Goal: Task Accomplishment & Management: Use online tool/utility

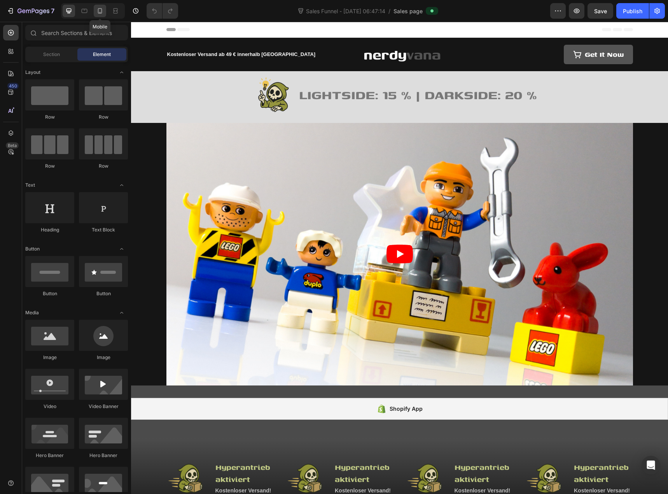
click at [103, 12] on icon at bounding box center [100, 11] width 8 height 8
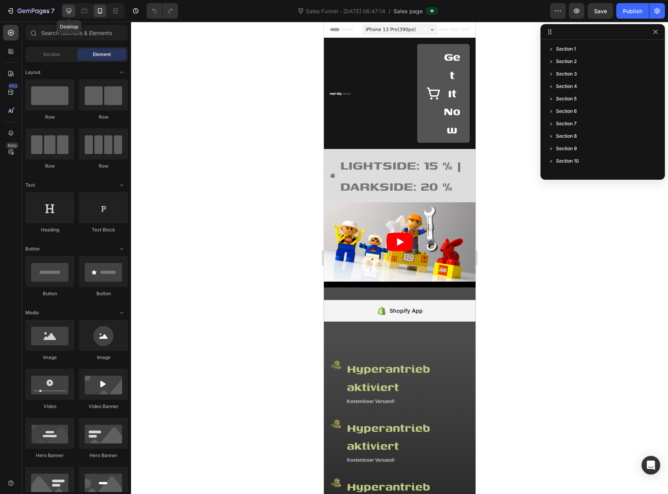
click at [73, 11] on div at bounding box center [69, 11] width 12 height 12
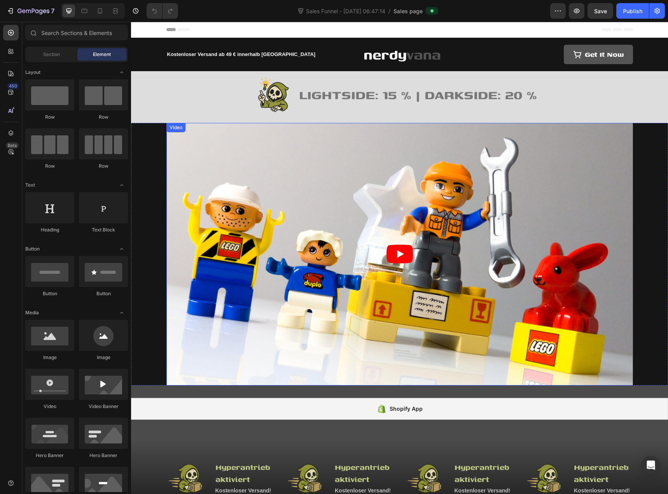
click at [205, 175] on article at bounding box center [399, 254] width 466 height 262
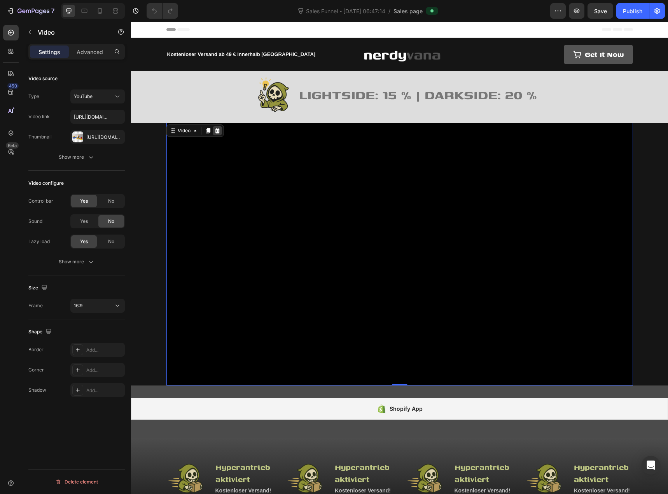
click at [215, 131] on icon at bounding box center [217, 130] width 5 height 5
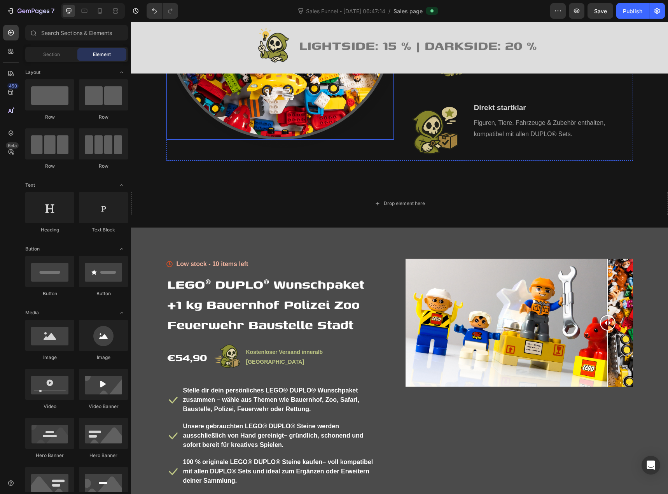
scroll to position [544, 0]
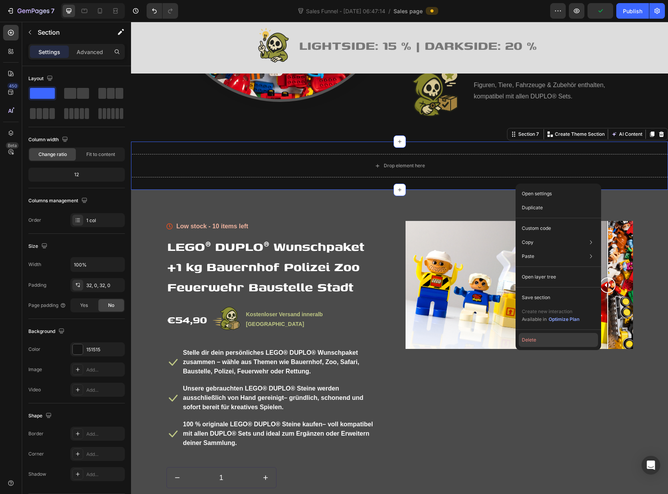
click at [548, 339] on button "Delete" at bounding box center [558, 340] width 79 height 14
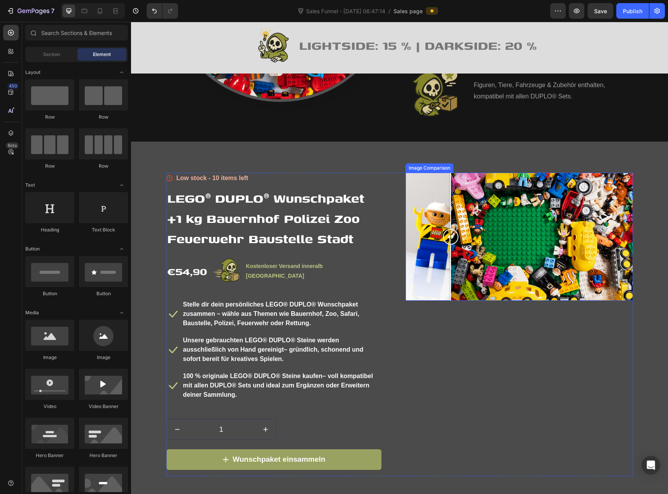
click at [447, 208] on div at bounding box center [518, 237] width 227 height 128
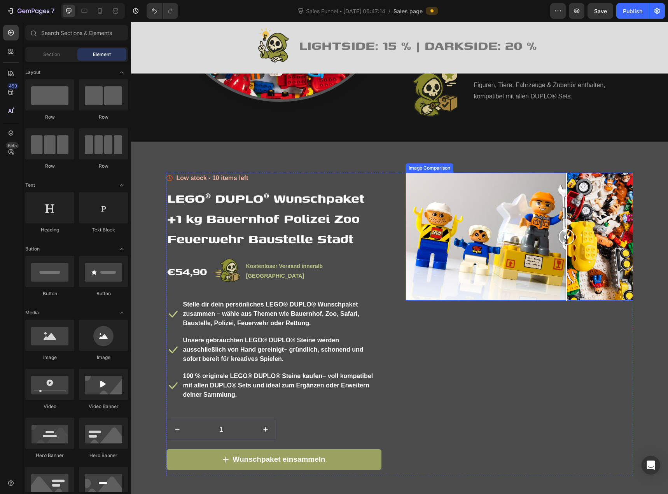
drag, startPoint x: 449, startPoint y: 218, endPoint x: 563, endPoint y: 244, distance: 117.6
click at [563, 244] on div at bounding box center [567, 237] width 16 height 128
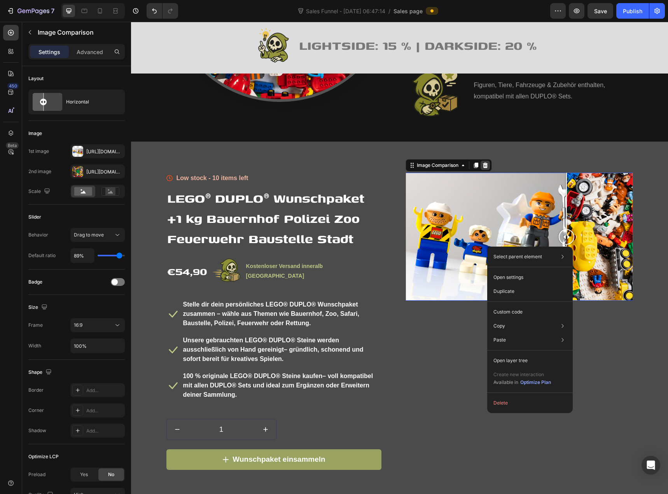
click at [484, 168] on icon at bounding box center [484, 164] width 5 height 5
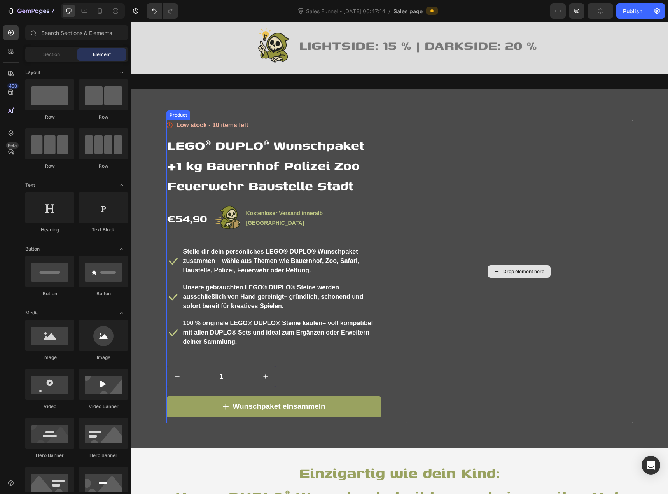
scroll to position [661, 0]
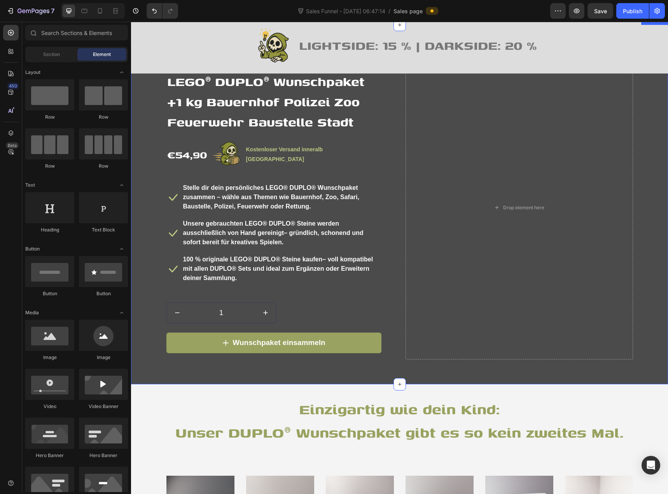
click at [141, 227] on div "Icon Low stock - 10 items left Text block Icon List LEGO® DUPLO® Wunschpaket +1…" at bounding box center [399, 210] width 525 height 309
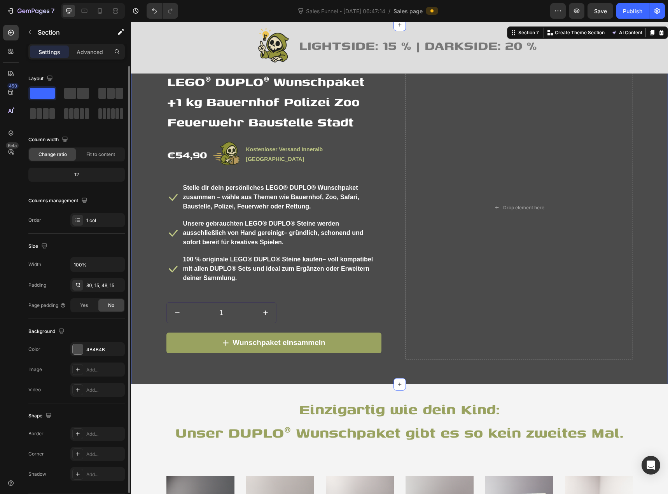
scroll to position [24, 0]
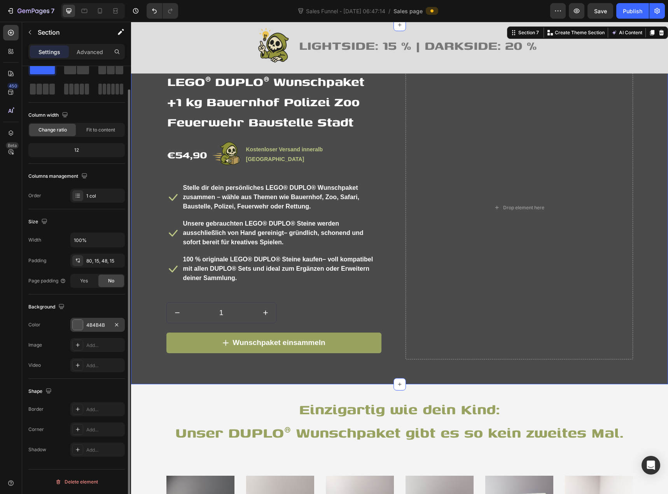
click at [97, 324] on div "4B4B4B" at bounding box center [97, 324] width 23 height 7
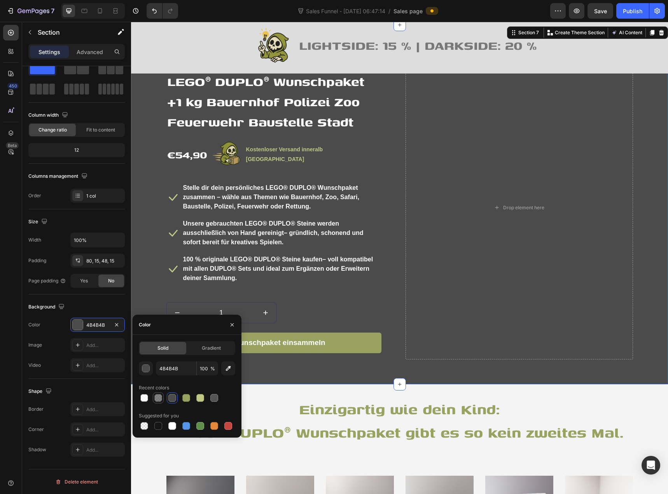
click at [159, 398] on div at bounding box center [158, 398] width 8 height 8
type input "4D4D4D"
type input "70"
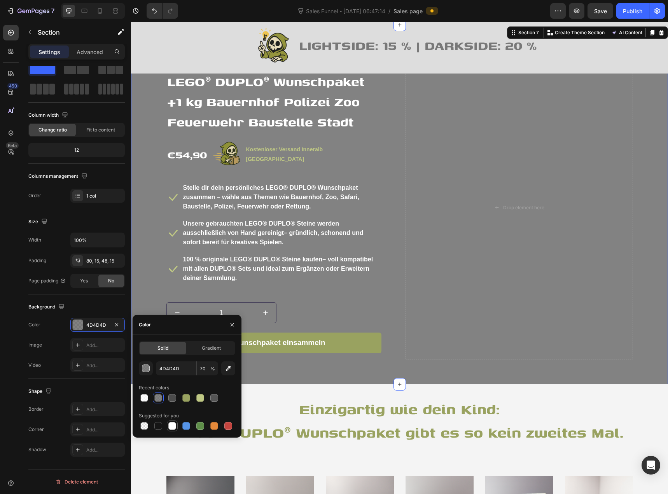
click at [171, 423] on div at bounding box center [172, 426] width 8 height 8
type input "FFFFFF"
type input "100"
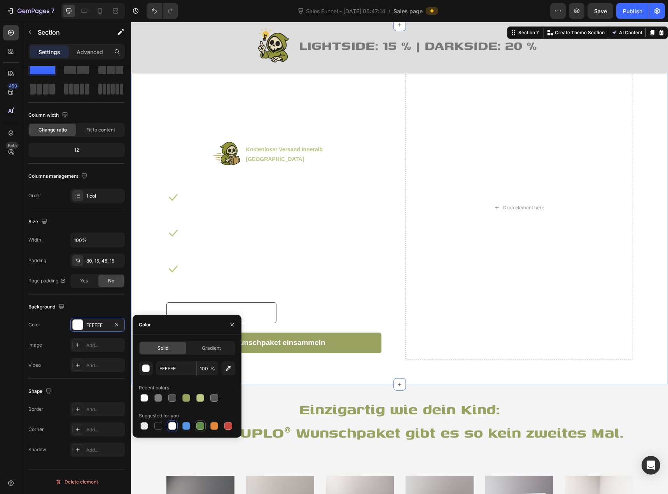
click at [202, 424] on div at bounding box center [200, 426] width 8 height 8
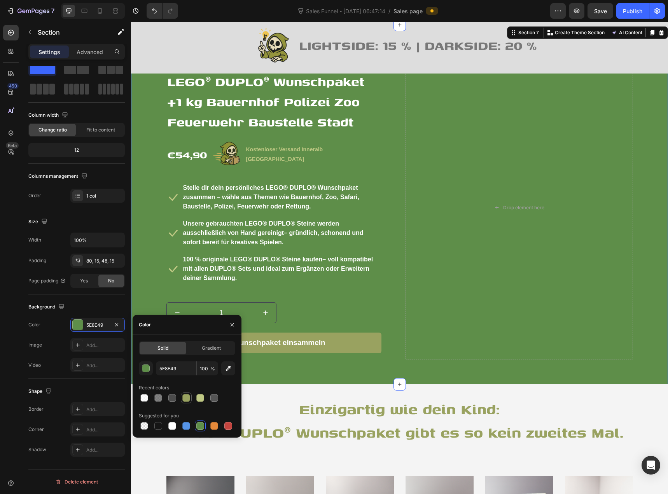
click at [187, 400] on div at bounding box center [186, 398] width 8 height 8
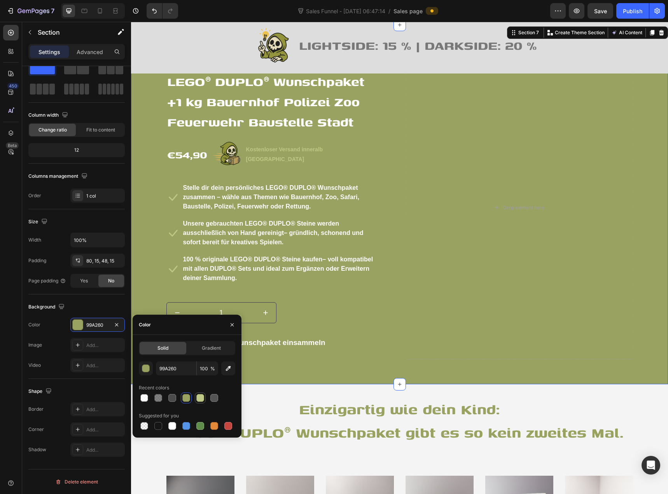
click at [199, 400] on div at bounding box center [200, 398] width 8 height 8
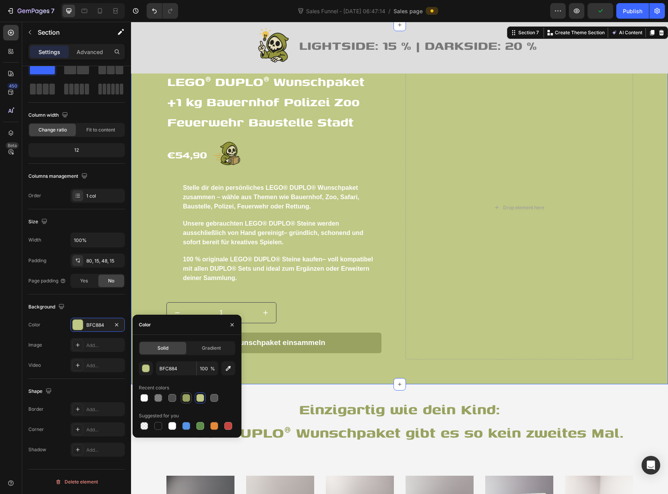
click at [188, 398] on div at bounding box center [186, 398] width 8 height 8
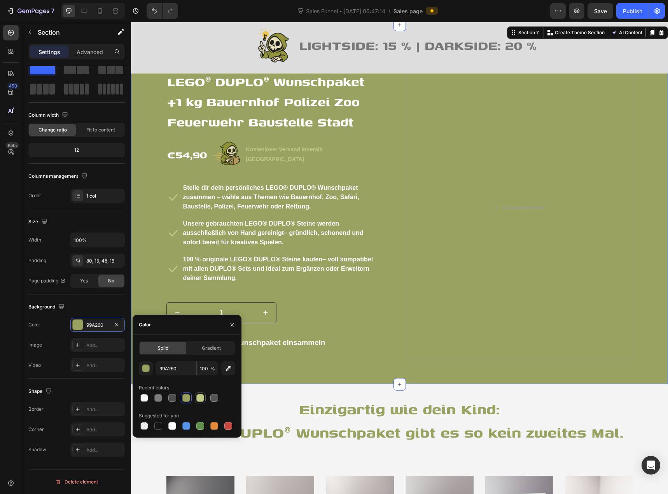
click at [199, 397] on div at bounding box center [200, 398] width 8 height 8
type input "BFC884"
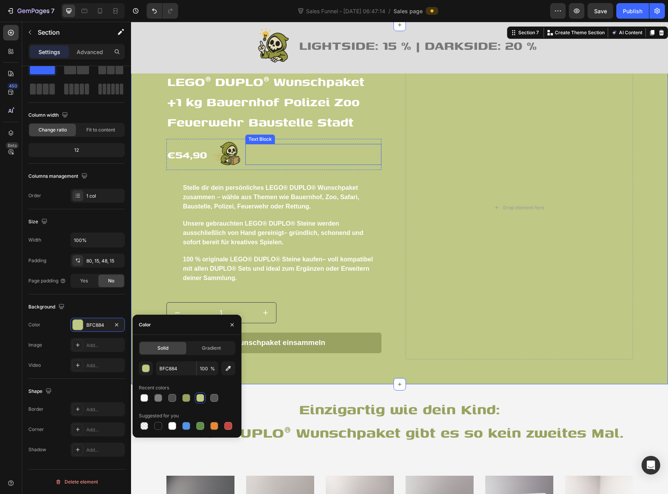
click at [274, 164] on p "Kostenloser Versand inneralb [GEOGRAPHIC_DATA]" at bounding box center [313, 154] width 134 height 19
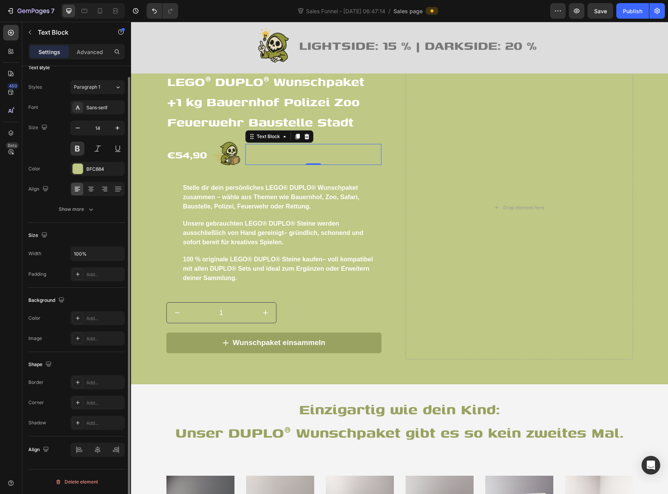
scroll to position [0, 0]
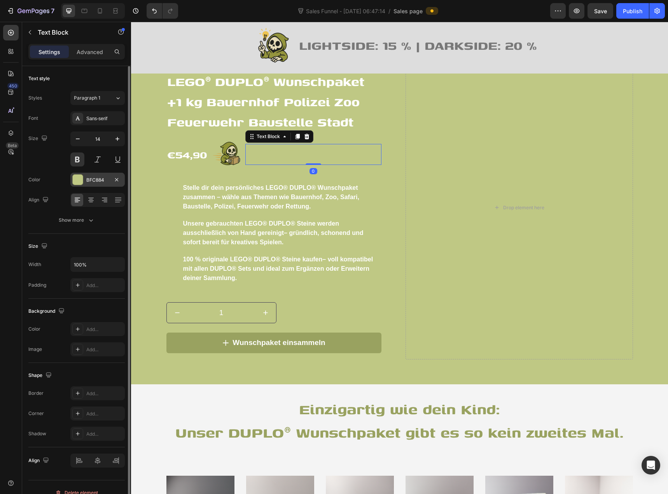
click at [93, 180] on div "BFC884" at bounding box center [97, 179] width 23 height 7
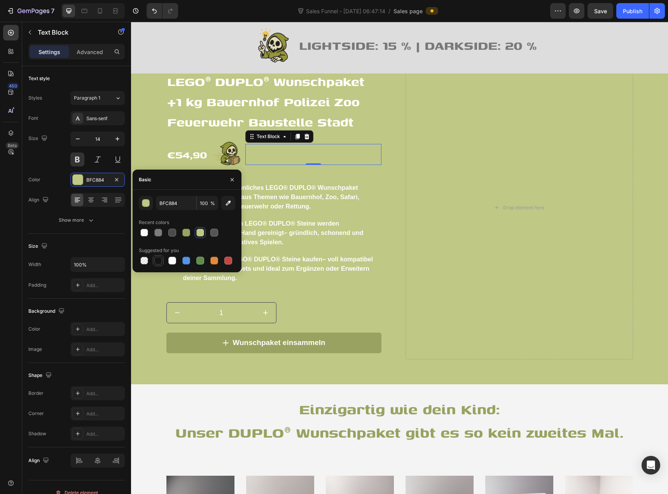
click at [162, 260] on div at bounding box center [158, 260] width 9 height 9
type input "151515"
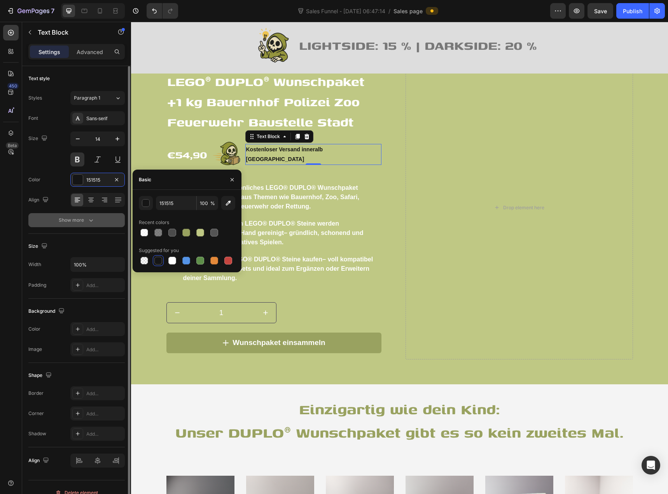
click at [47, 214] on button "Show more" at bounding box center [76, 220] width 96 height 14
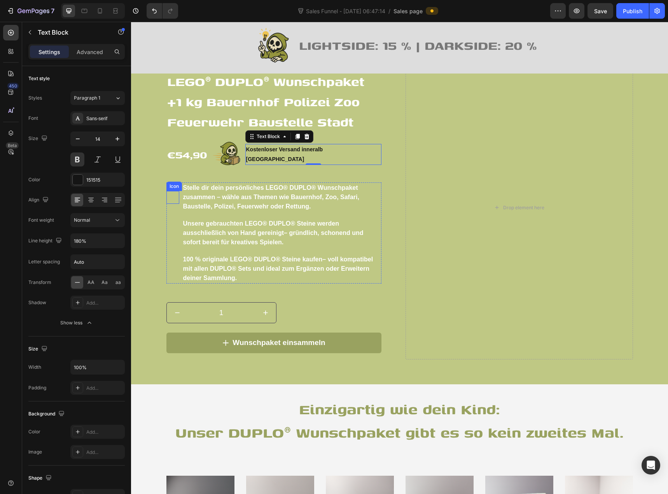
click at [171, 204] on div "Icon" at bounding box center [172, 197] width 13 height 13
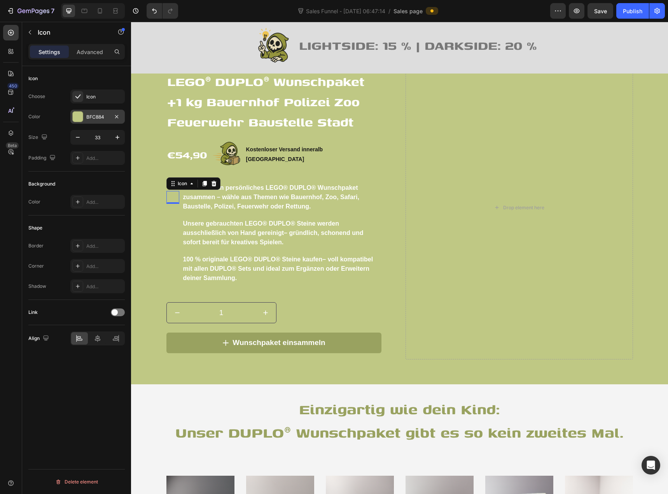
click at [96, 119] on div "BFC884" at bounding box center [97, 116] width 23 height 7
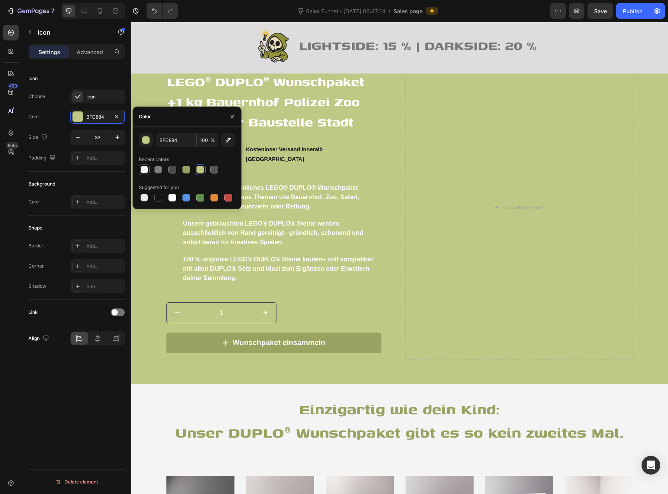
click at [147, 171] on div at bounding box center [144, 170] width 8 height 8
type input "FFFFFF"
type input "70"
click at [199, 172] on div at bounding box center [200, 170] width 8 height 8
type input "BFC884"
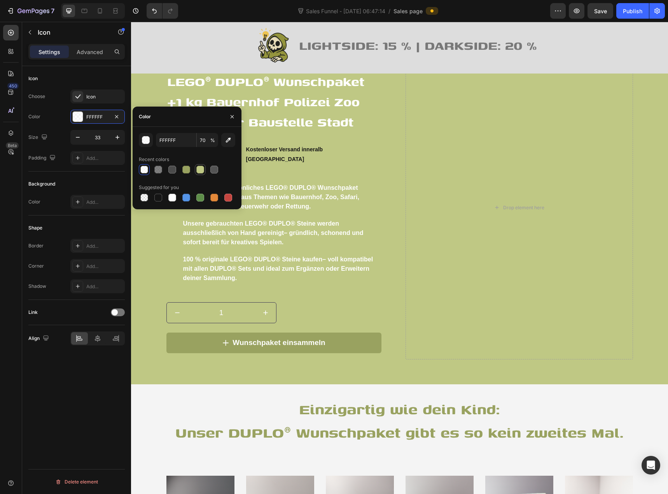
type input "100"
click at [185, 169] on div at bounding box center [186, 170] width 8 height 8
click at [159, 195] on div at bounding box center [158, 198] width 8 height 8
type input "151515"
click at [172, 239] on icon at bounding box center [172, 233] width 13 height 13
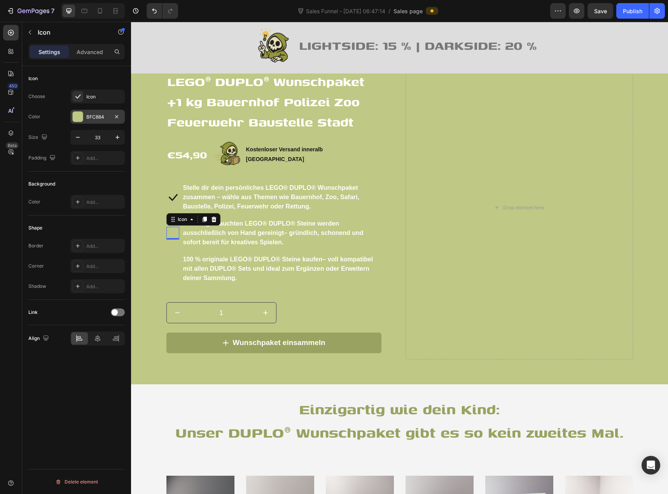
click at [89, 121] on div "BFC884" at bounding box center [97, 117] width 54 height 14
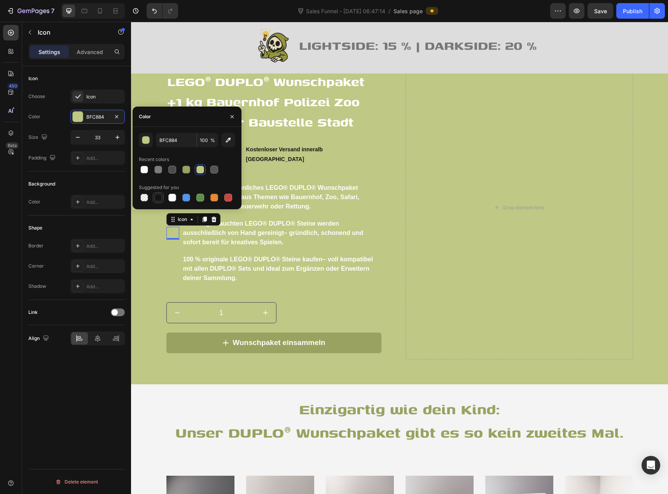
click at [157, 197] on div at bounding box center [158, 198] width 8 height 8
type input "151515"
click at [173, 275] on icon at bounding box center [172, 268] width 13 height 13
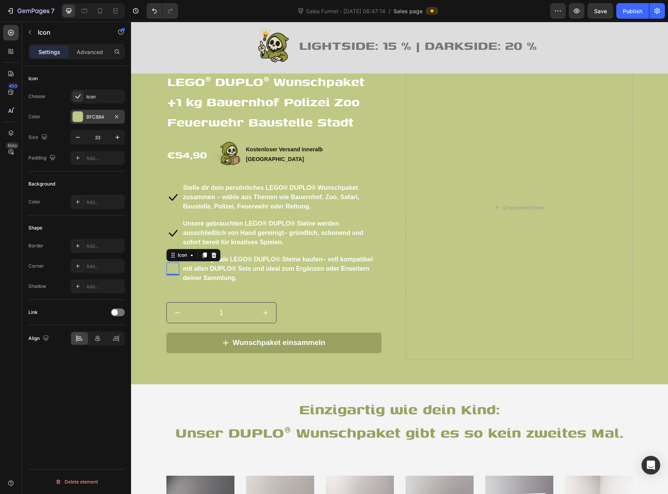
click at [85, 122] on div "BFC884" at bounding box center [97, 117] width 54 height 14
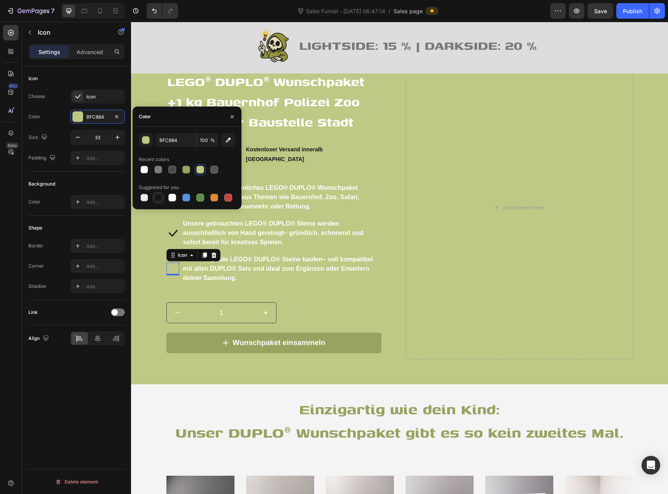
click at [158, 197] on div at bounding box center [158, 198] width 8 height 8
type input "151515"
click at [118, 375] on div "Icon Choose Icon Color 151515 Size 33 Padding Add... Background Color Add... Sh…" at bounding box center [76, 291] width 109 height 450
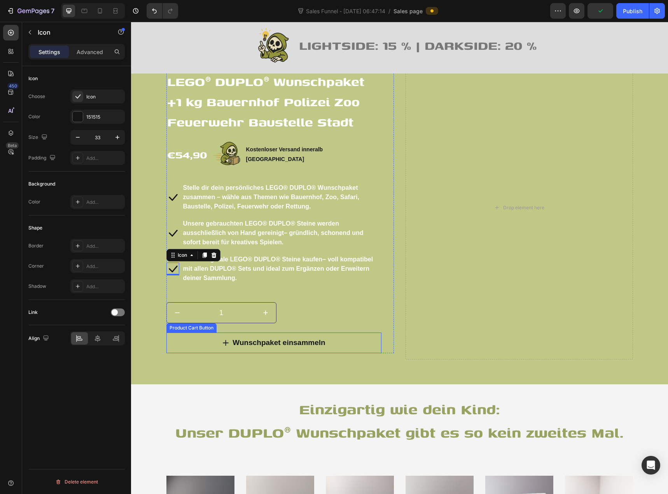
click at [196, 353] on button "Wunschpaket einsammeln" at bounding box center [273, 342] width 215 height 21
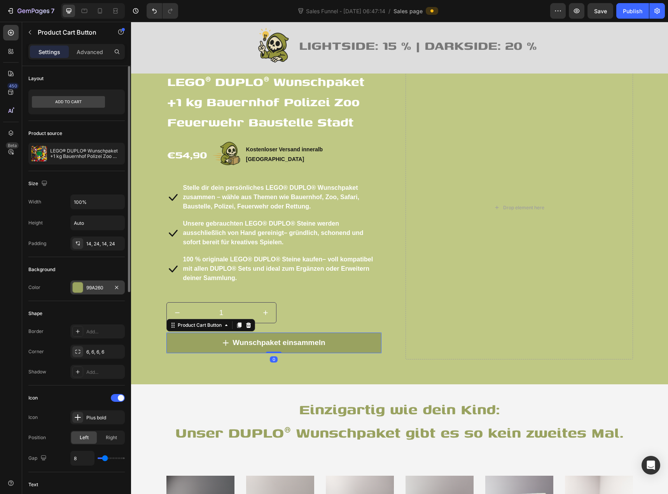
click at [93, 288] on div "99A260" at bounding box center [97, 287] width 23 height 7
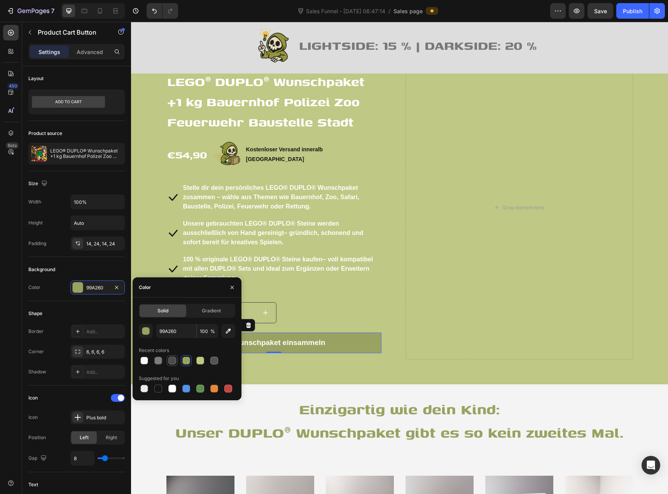
click at [169, 359] on div at bounding box center [172, 360] width 8 height 8
click at [160, 390] on div at bounding box center [158, 388] width 8 height 8
type input "151515"
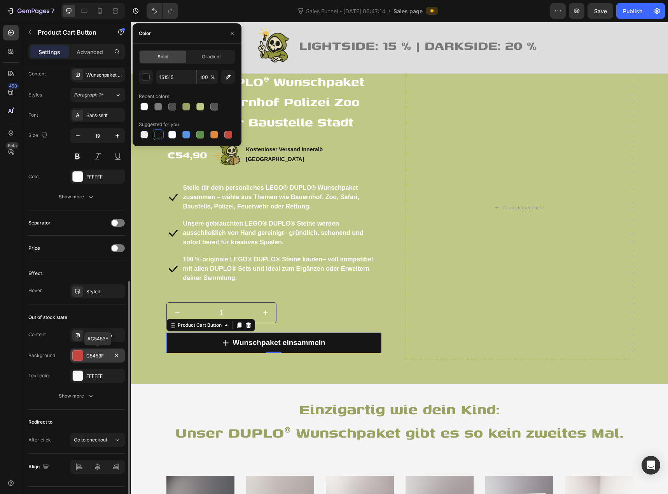
scroll to position [445, 0]
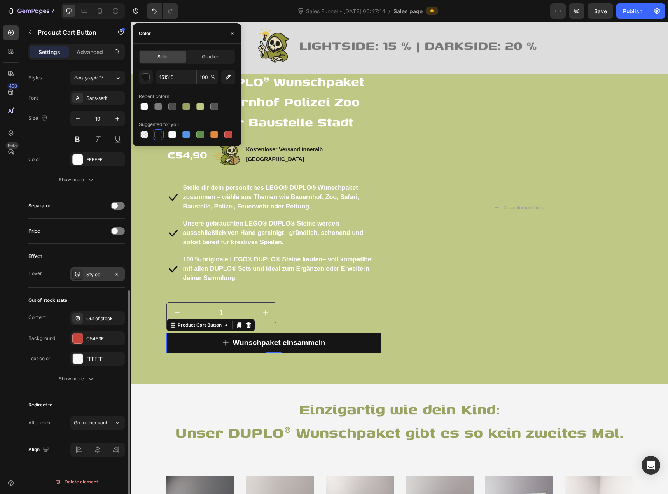
click at [92, 274] on div "Styled" at bounding box center [97, 274] width 23 height 7
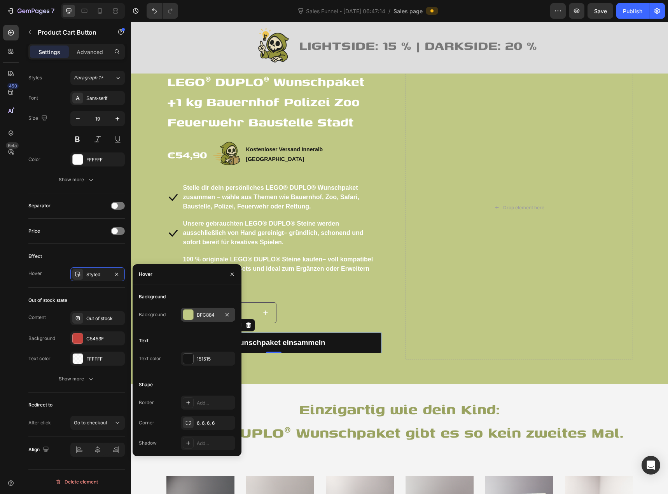
click at [192, 313] on div at bounding box center [188, 314] width 10 height 10
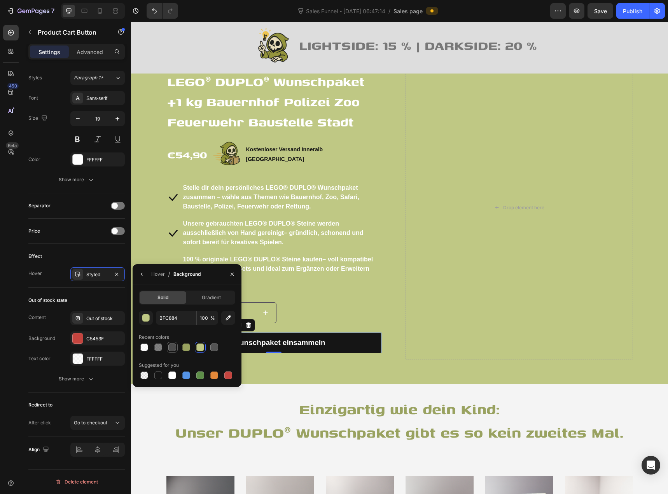
click at [175, 347] on div at bounding box center [172, 347] width 8 height 8
type input "4B4B4B"
click at [100, 274] on div "Styled" at bounding box center [97, 274] width 23 height 7
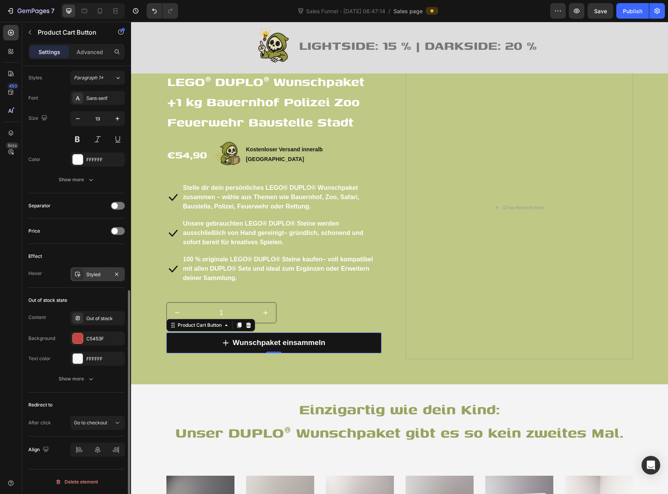
click at [100, 274] on div "Styled" at bounding box center [97, 274] width 23 height 7
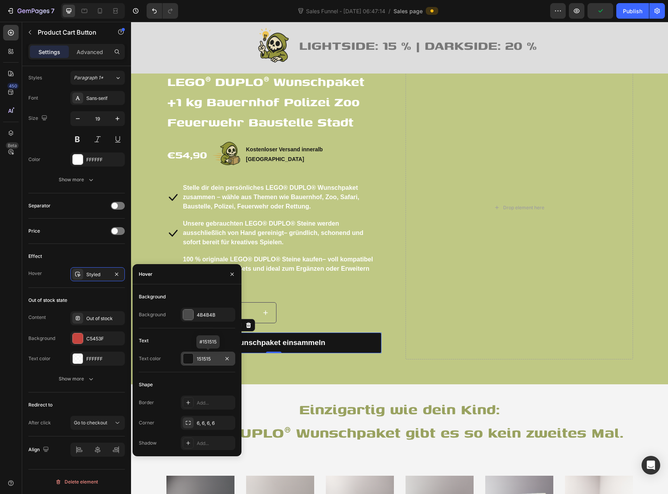
click at [192, 360] on div at bounding box center [188, 358] width 10 height 10
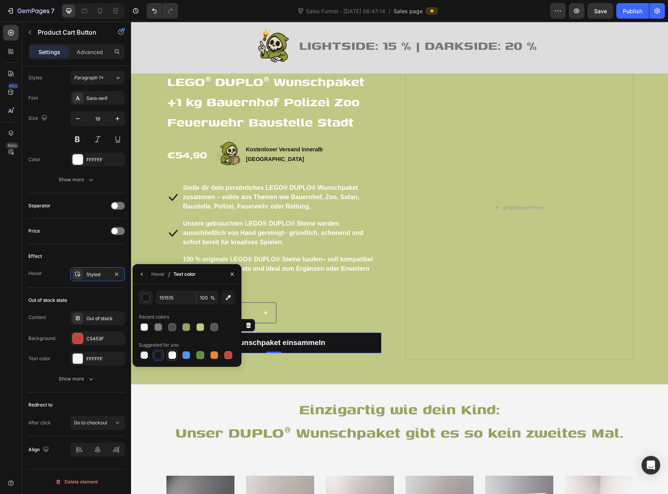
click at [173, 353] on div at bounding box center [172, 355] width 8 height 8
click at [198, 325] on div at bounding box center [200, 327] width 8 height 8
click at [188, 328] on div at bounding box center [186, 327] width 8 height 8
click at [199, 329] on div at bounding box center [200, 327] width 8 height 8
click at [171, 327] on div at bounding box center [172, 327] width 8 height 8
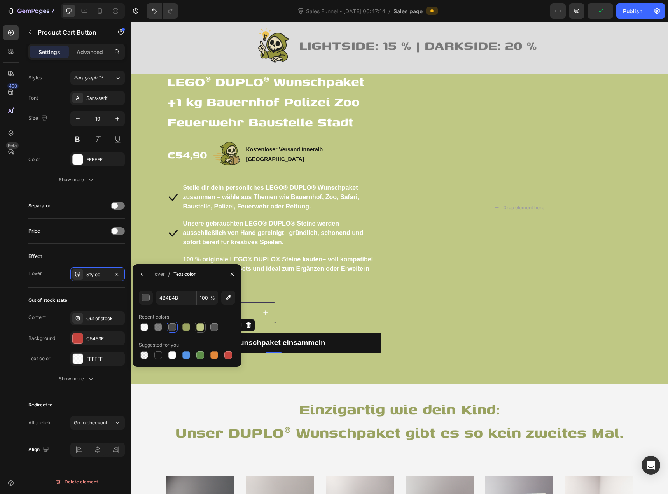
click at [201, 328] on div at bounding box center [200, 327] width 8 height 8
type input "BFC884"
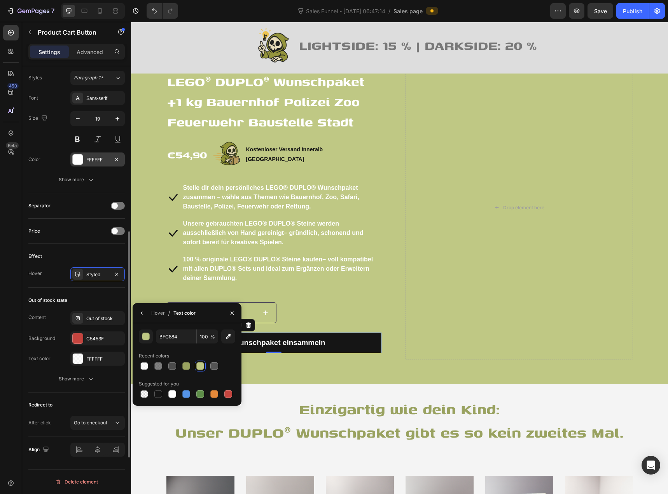
scroll to position [367, 0]
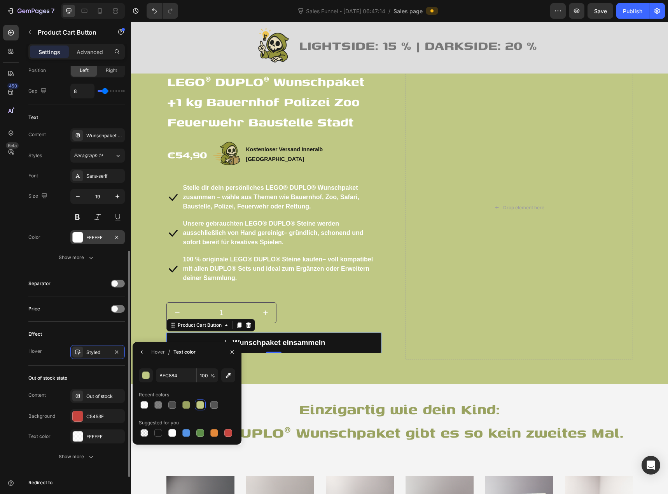
click at [91, 233] on div "FFFFFF" at bounding box center [97, 237] width 54 height 14
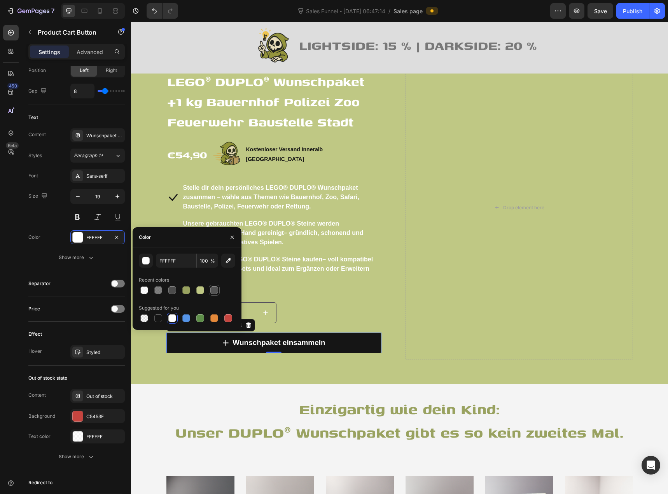
click at [215, 290] on div at bounding box center [214, 290] width 8 height 8
click at [204, 292] on div at bounding box center [200, 289] width 9 height 9
type input "BFC884"
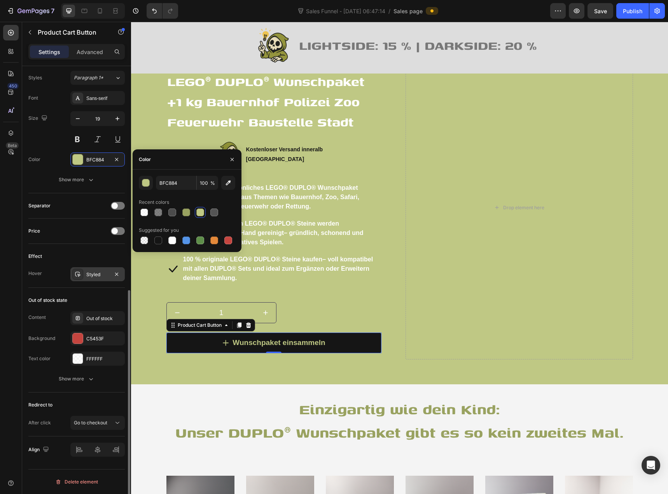
click at [100, 274] on div "Styled" at bounding box center [97, 274] width 23 height 7
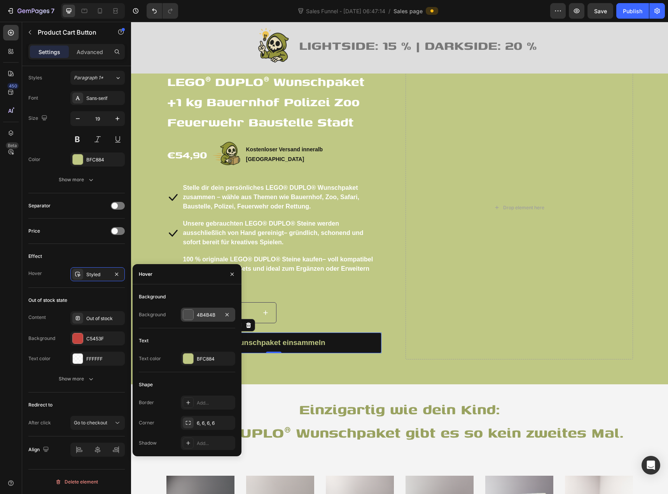
click at [196, 313] on div "4B4B4B" at bounding box center [208, 314] width 54 height 14
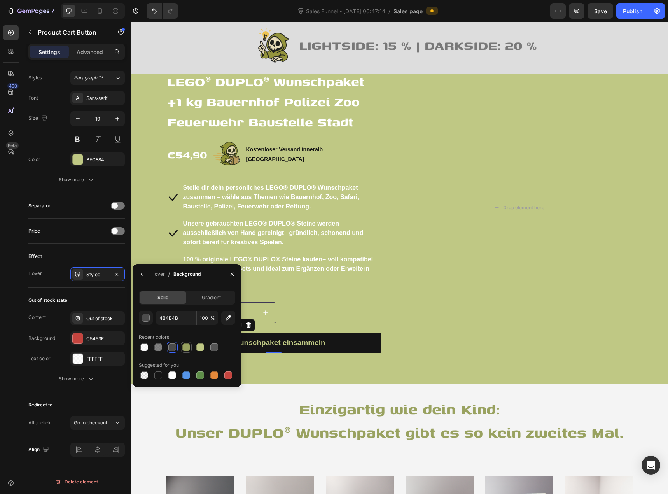
click at [188, 347] on div at bounding box center [186, 347] width 8 height 8
click at [185, 374] on div at bounding box center [186, 375] width 8 height 8
click at [171, 349] on div at bounding box center [172, 347] width 8 height 8
click at [160, 375] on div at bounding box center [158, 375] width 8 height 8
click at [211, 349] on div at bounding box center [214, 347] width 8 height 8
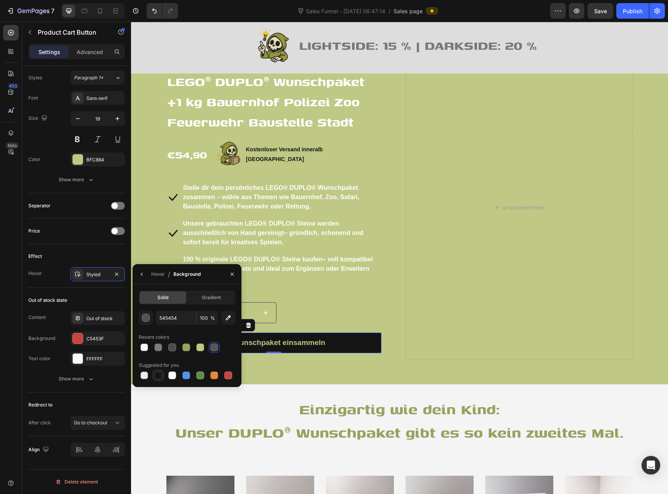
click at [159, 374] on div at bounding box center [158, 375] width 8 height 8
type input "151515"
click at [156, 275] on div "Hover" at bounding box center [158, 274] width 14 height 7
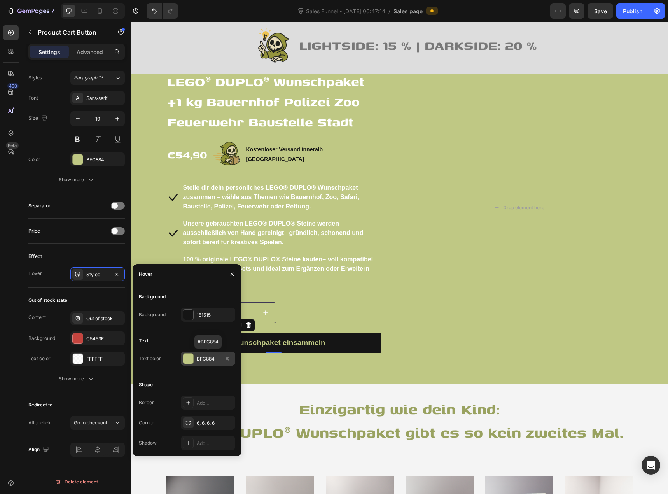
click at [188, 358] on div at bounding box center [188, 358] width 10 height 10
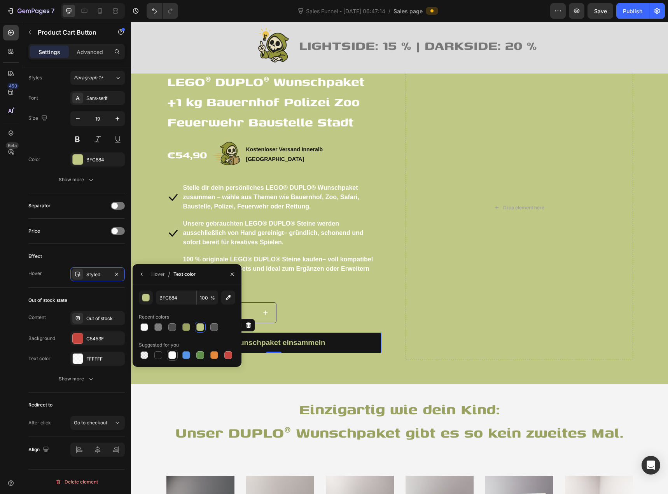
click at [172, 353] on div at bounding box center [172, 355] width 8 height 8
type input "FFFFFF"
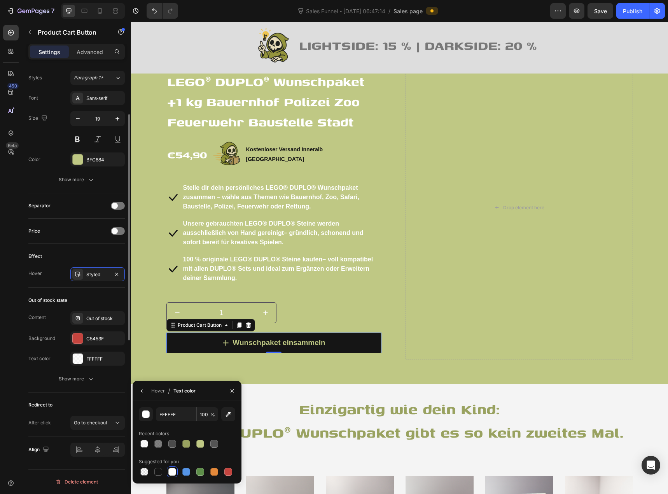
scroll to position [289, 0]
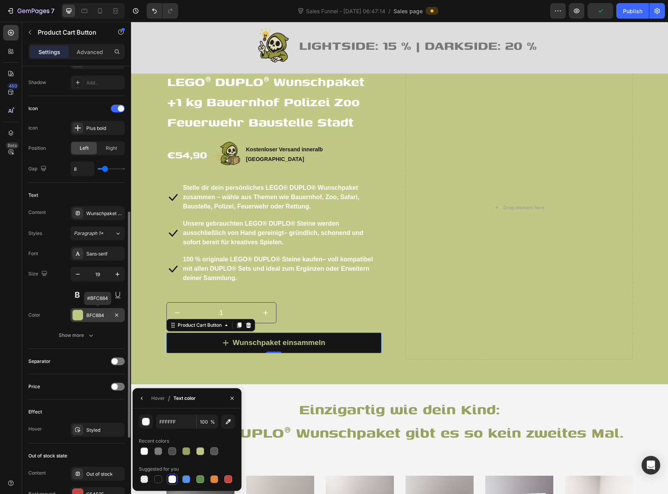
click at [96, 316] on div "BFC884" at bounding box center [97, 315] width 23 height 7
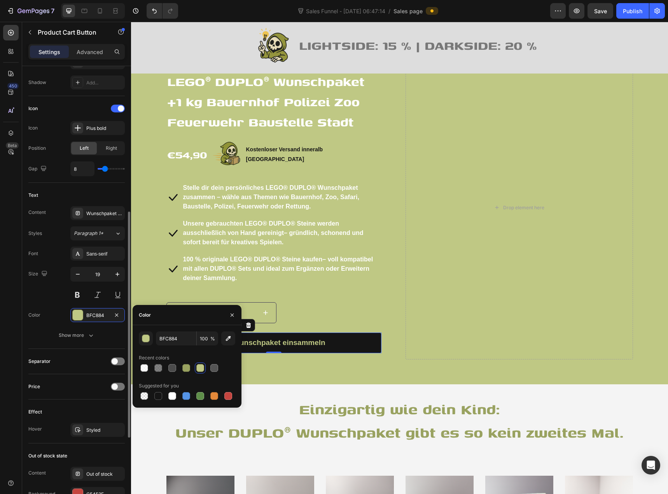
click at [58, 264] on div "Font Sans-serif Size 19 Color BFC884 Show more" at bounding box center [76, 294] width 96 height 96
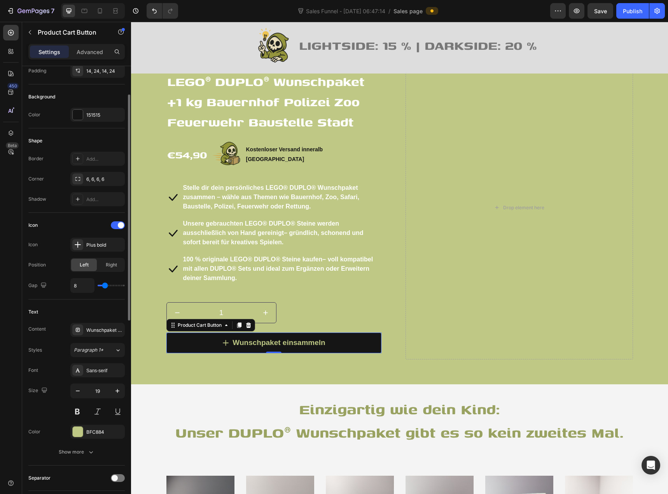
scroll to position [134, 0]
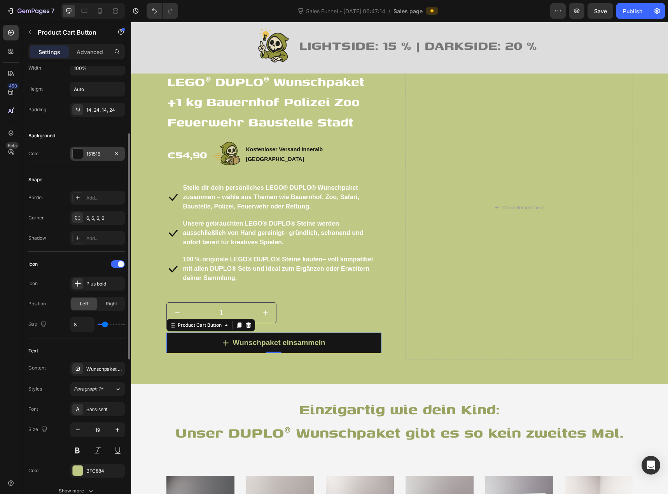
click at [84, 155] on div "151515" at bounding box center [97, 154] width 54 height 14
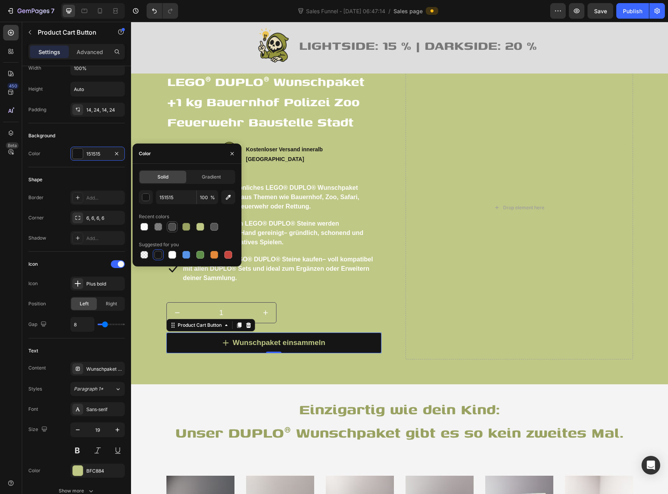
click at [172, 228] on div at bounding box center [172, 227] width 8 height 8
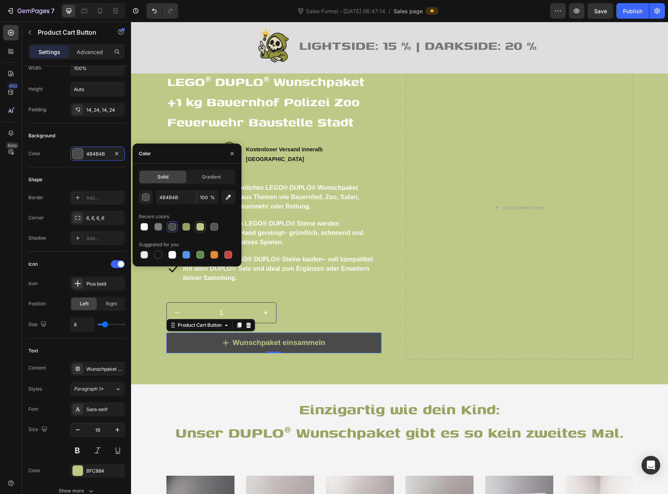
click at [202, 230] on div at bounding box center [200, 226] width 9 height 9
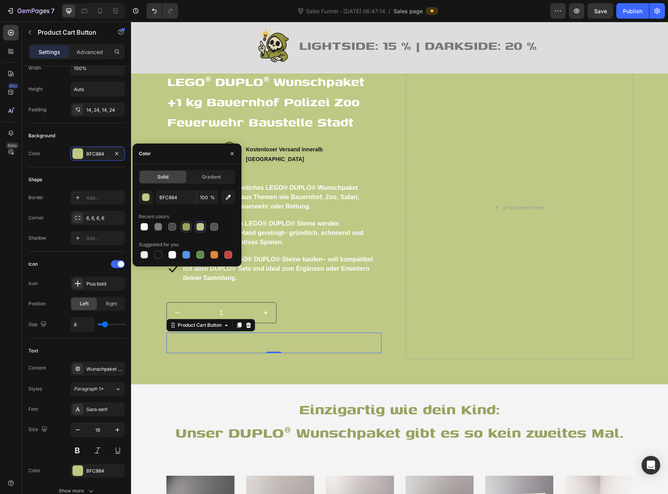
click at [188, 228] on div at bounding box center [186, 227] width 8 height 8
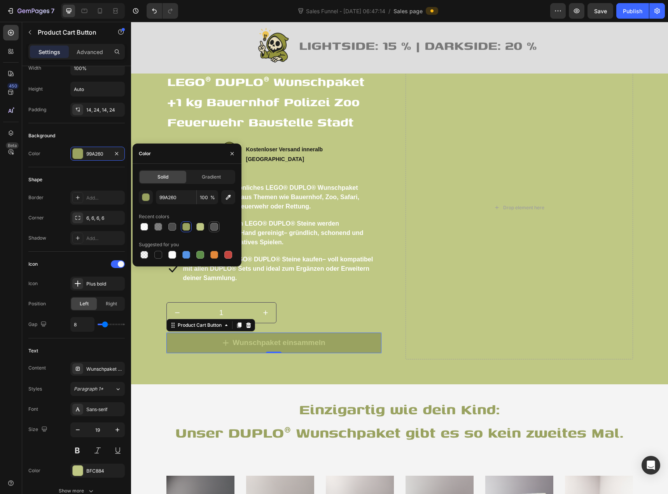
click at [218, 229] on div at bounding box center [214, 226] width 9 height 9
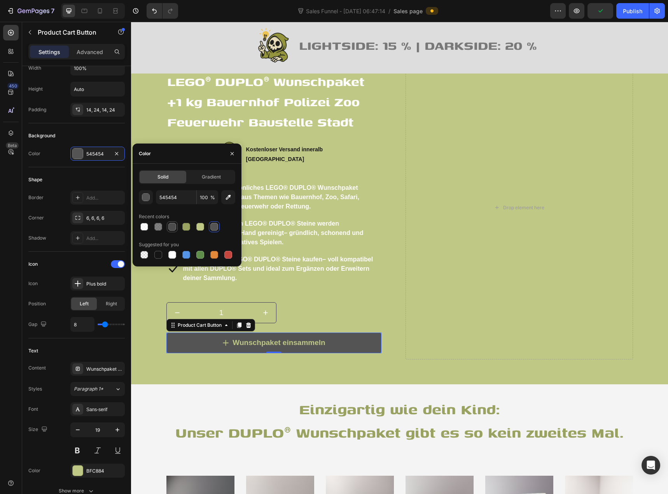
click at [172, 229] on div at bounding box center [172, 227] width 8 height 8
click at [214, 225] on div at bounding box center [214, 227] width 8 height 8
type input "545454"
click at [199, 66] on p "Low stock - 10 items left" at bounding box center [212, 61] width 72 height 9
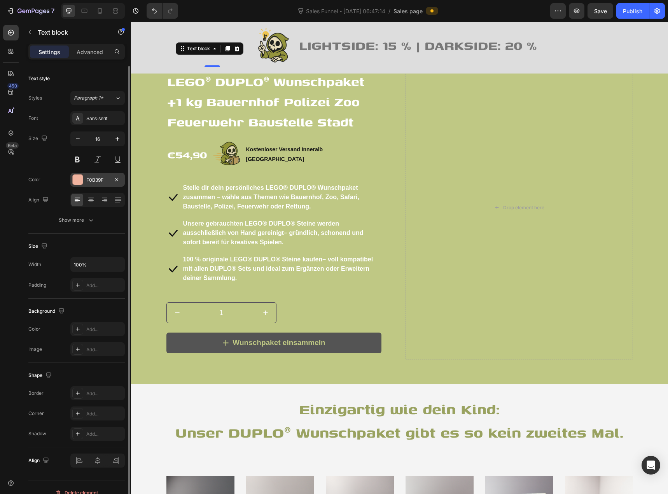
click at [95, 182] on div "F0B39F" at bounding box center [97, 179] width 23 height 7
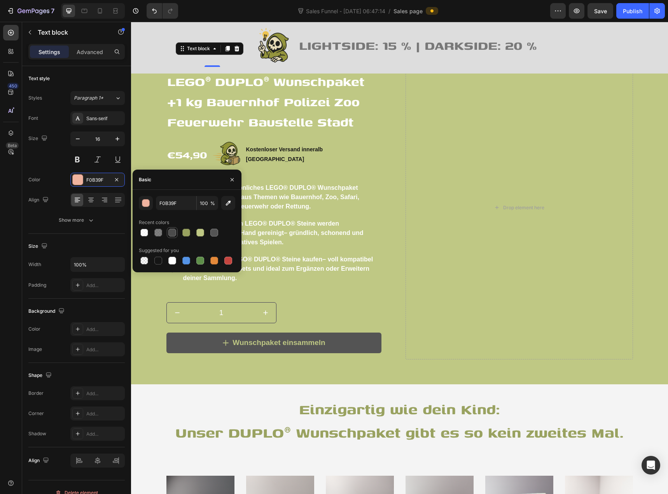
click at [173, 235] on div at bounding box center [172, 233] width 8 height 8
type input "4B4B4B"
click at [166, 65] on div "Icon" at bounding box center [169, 61] width 6 height 6
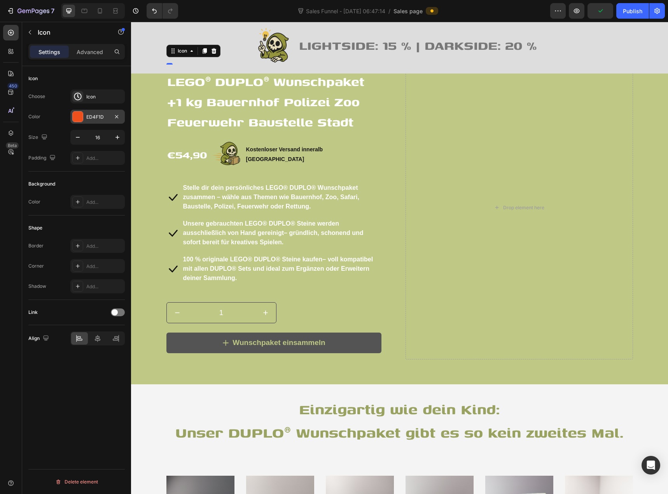
click at [88, 122] on div "ED4F1D" at bounding box center [97, 117] width 54 height 14
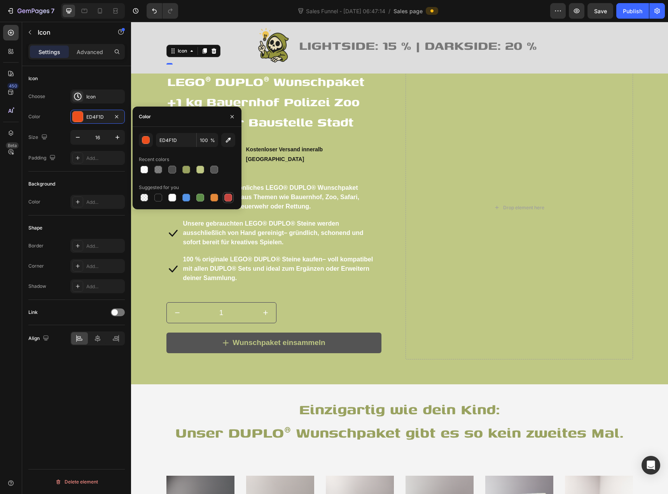
click at [225, 198] on div at bounding box center [228, 198] width 8 height 8
type input "C5453F"
click at [147, 60] on div "Image LIGHTSIDE: 15 % | DARKSIDE: 20 % Text block Icon List Row" at bounding box center [399, 47] width 525 height 42
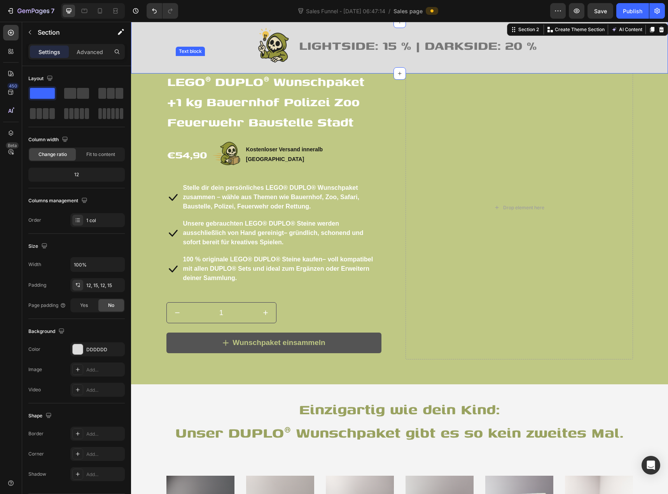
click at [212, 66] on p "Low stock - 10 items left" at bounding box center [212, 61] width 72 height 9
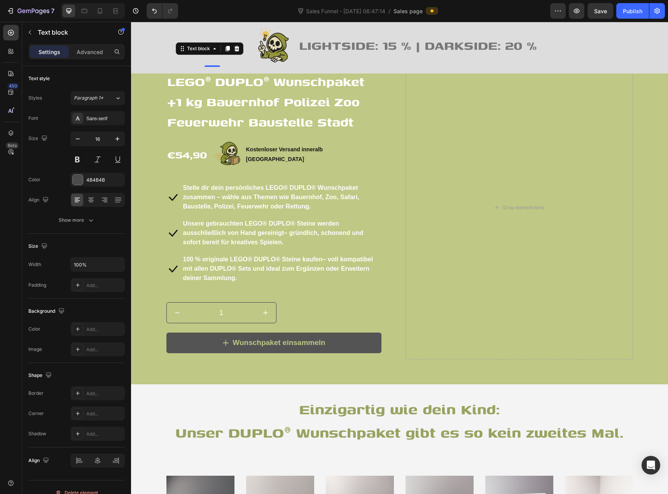
click at [212, 66] on p "Low stock - 10 items left" at bounding box center [212, 61] width 72 height 9
click at [198, 66] on p "Low stock - 10 items left" at bounding box center [212, 61] width 72 height 9
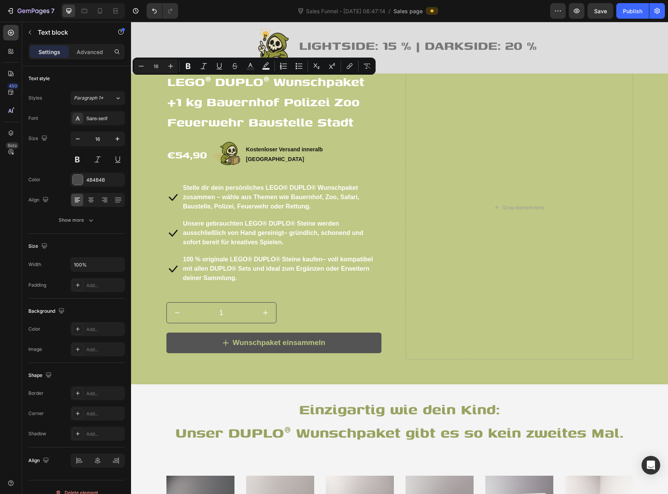
click at [193, 66] on p "Low stock - 10 items left" at bounding box center [212, 61] width 72 height 9
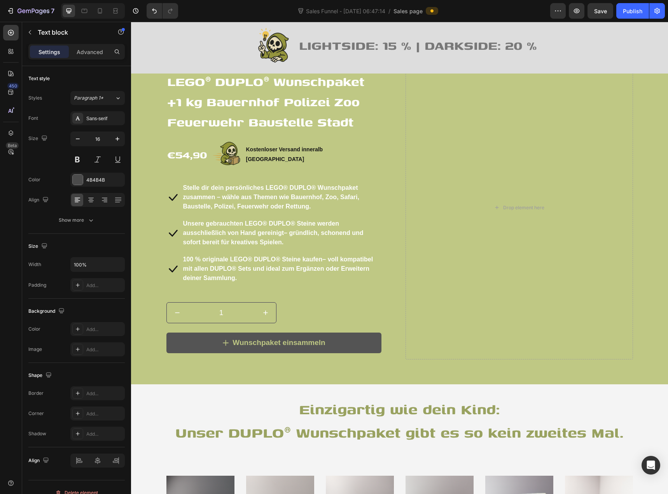
click at [230, 66] on p "Low stock - 10 items left" at bounding box center [212, 61] width 72 height 9
click at [239, 66] on p "Low stock - 10 items left" at bounding box center [212, 61] width 72 height 9
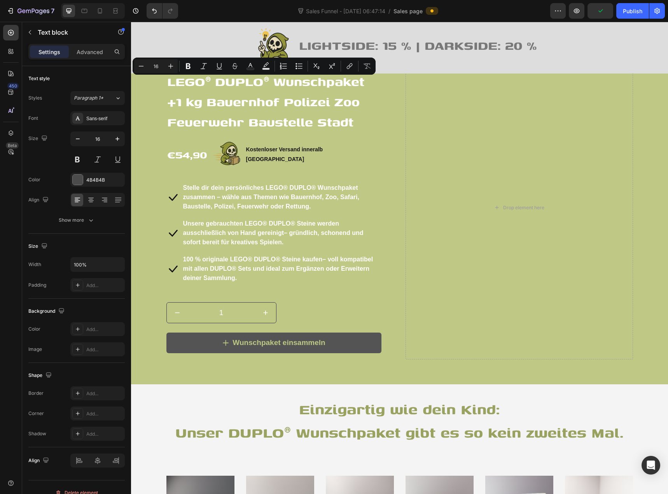
click at [203, 66] on p "Low stock - 10 items left" at bounding box center [212, 61] width 72 height 9
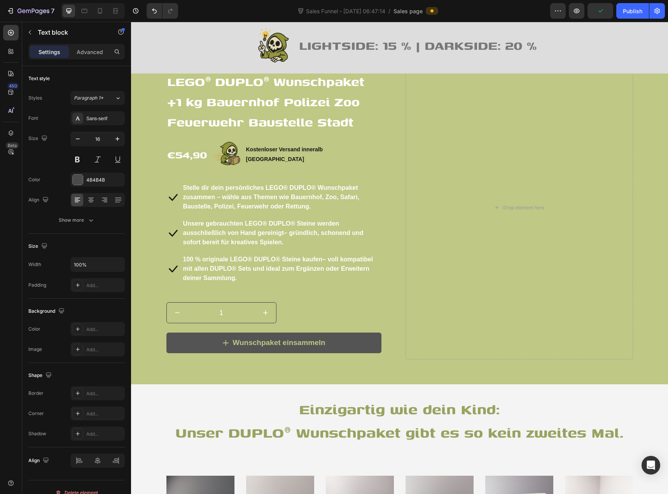
click at [203, 66] on p "Low stock - 10 items left" at bounding box center [212, 61] width 72 height 9
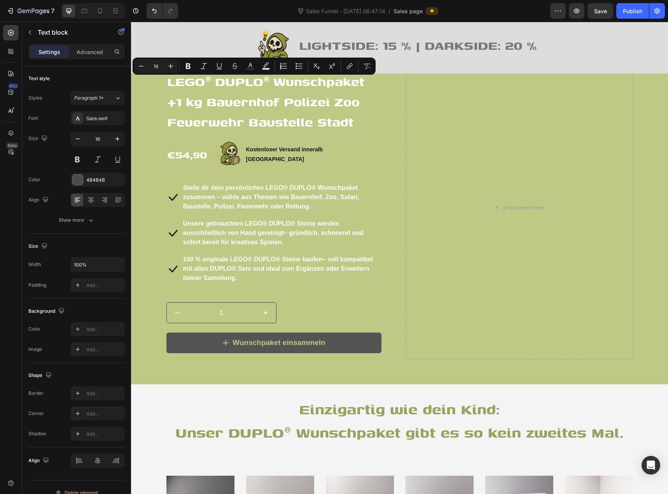
click at [191, 66] on p "Low stock - 10 items left" at bounding box center [212, 61] width 72 height 9
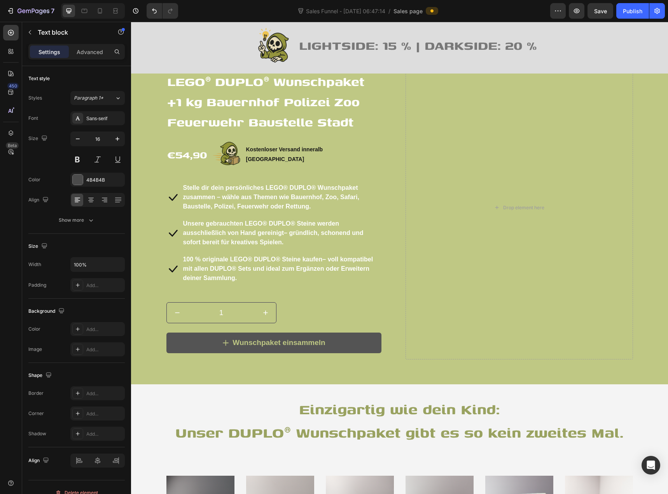
click at [191, 66] on p "Low stock - 10 items left" at bounding box center [212, 61] width 72 height 9
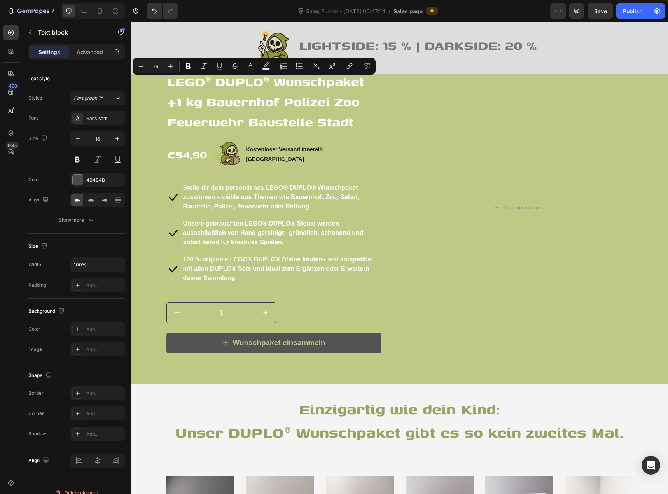
drag, startPoint x: 191, startPoint y: 83, endPoint x: 185, endPoint y: 83, distance: 6.2
click at [185, 66] on p "Low stock - 10 items left" at bounding box center [212, 61] width 72 height 9
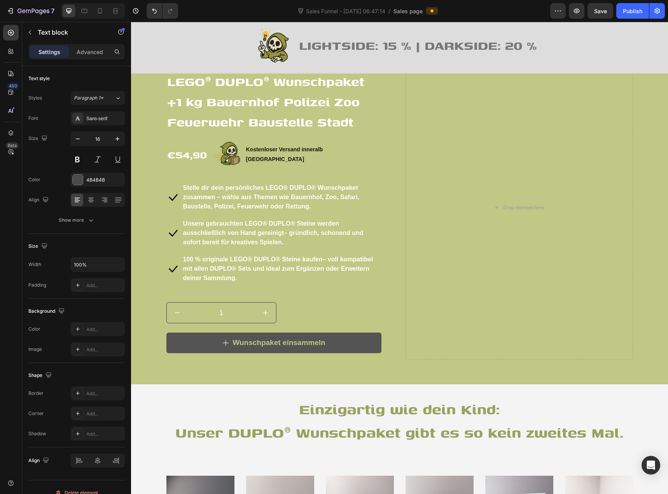
click at [194, 66] on p "Low stock - 10 items left" at bounding box center [212, 61] width 72 height 9
click at [150, 69] on div "Image LIGHTSIDE: 15 % | DARKSIDE: 20 % Text block Icon List Row Section 2" at bounding box center [399, 48] width 537 height 52
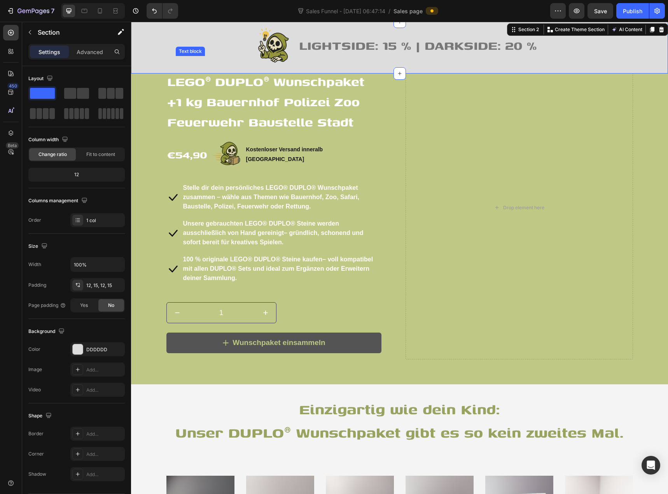
click at [176, 66] on p "Niedr" at bounding box center [184, 61] width 16 height 9
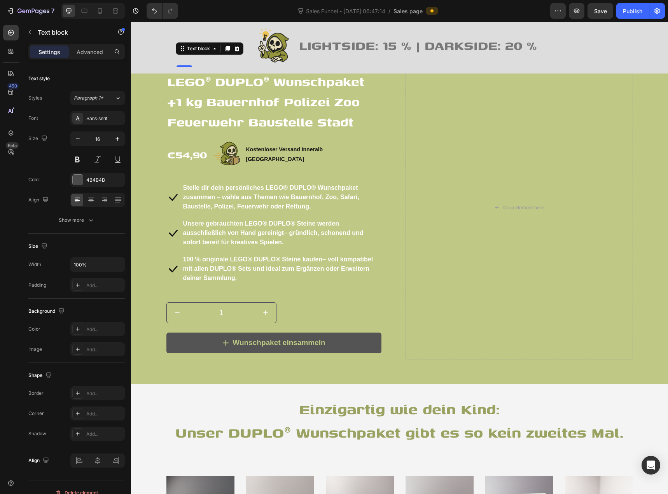
click at [91, 58] on div "Settings Advanced" at bounding box center [76, 52] width 96 height 16
click at [96, 48] on p "Advanced" at bounding box center [90, 52] width 26 height 8
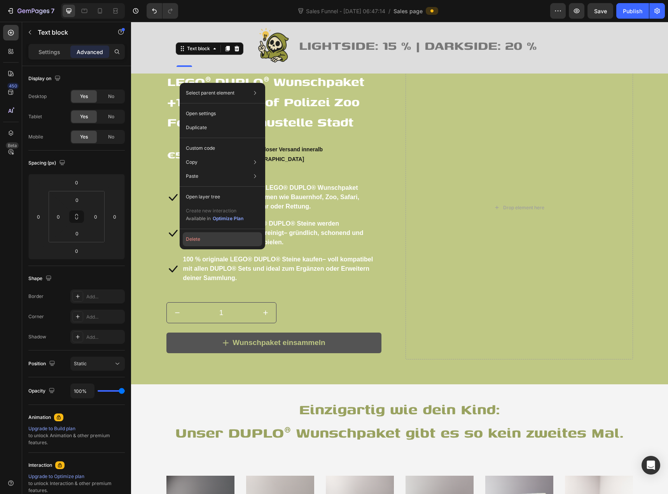
drag, startPoint x: 207, startPoint y: 239, endPoint x: 76, endPoint y: 214, distance: 133.7
click at [207, 239] on button "Delete" at bounding box center [222, 239] width 79 height 14
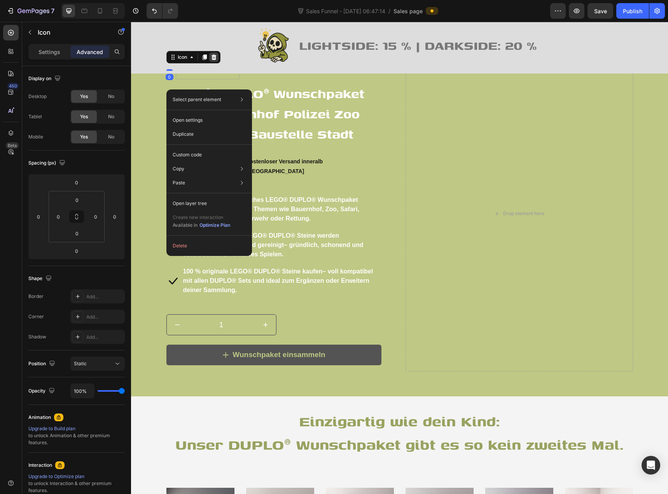
click at [211, 60] on icon at bounding box center [214, 57] width 6 height 6
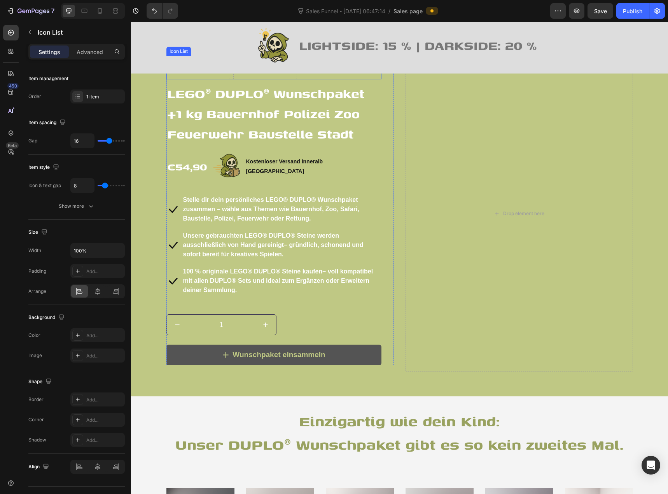
click at [301, 79] on div "Drop element here Drop element here" at bounding box center [273, 67] width 215 height 23
click at [221, 51] on icon at bounding box center [222, 48] width 5 height 5
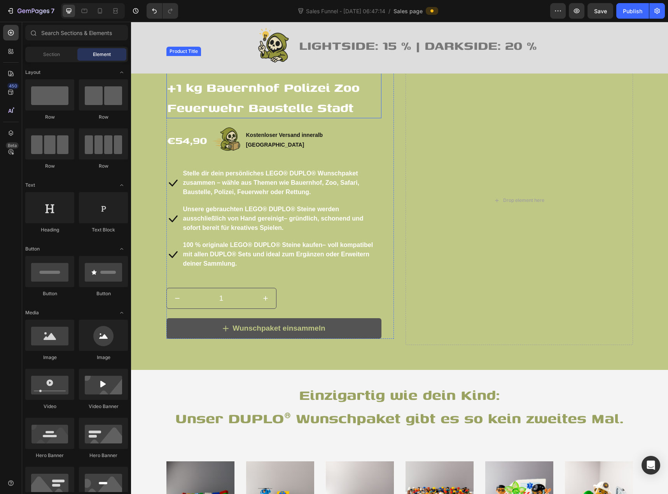
click at [172, 56] on div "Product Title" at bounding box center [183, 51] width 35 height 9
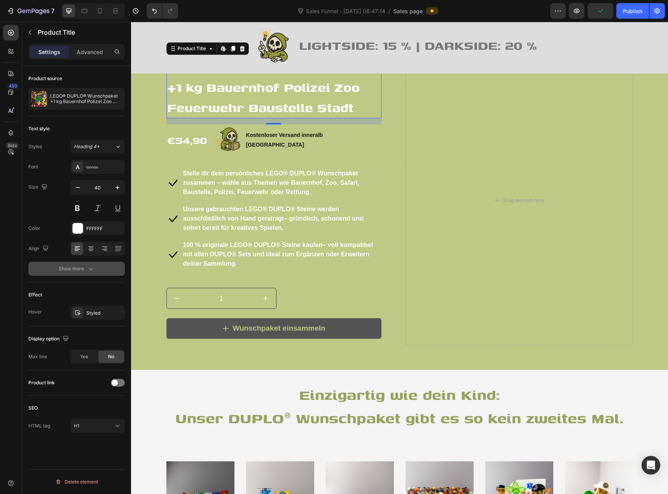
click at [87, 269] on icon "button" at bounding box center [91, 269] width 8 height 8
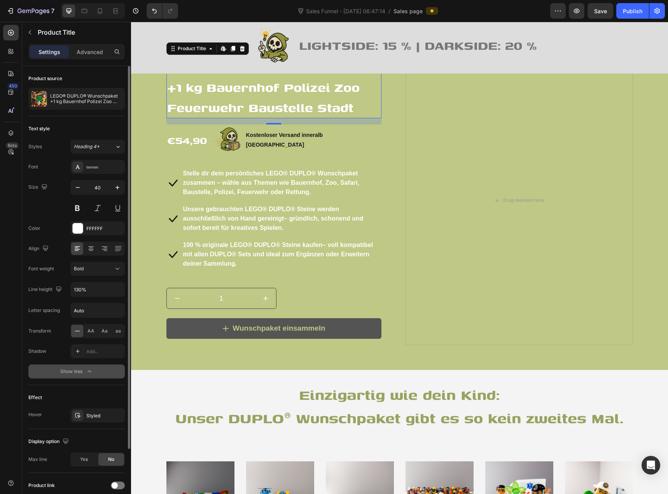
scroll to position [79, 0]
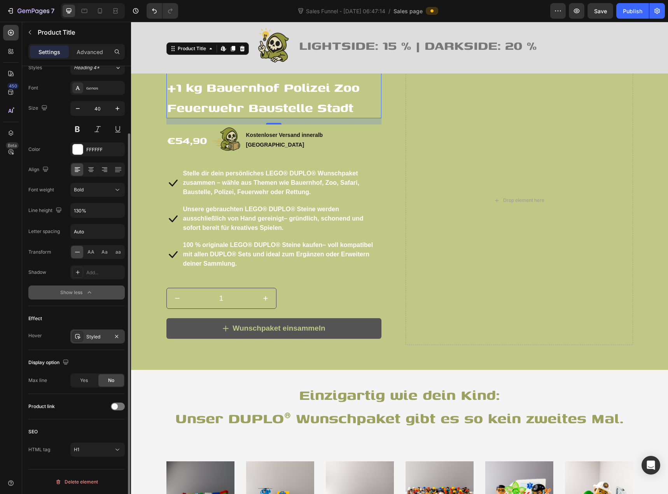
click at [92, 336] on div "Styled" at bounding box center [97, 336] width 23 height 7
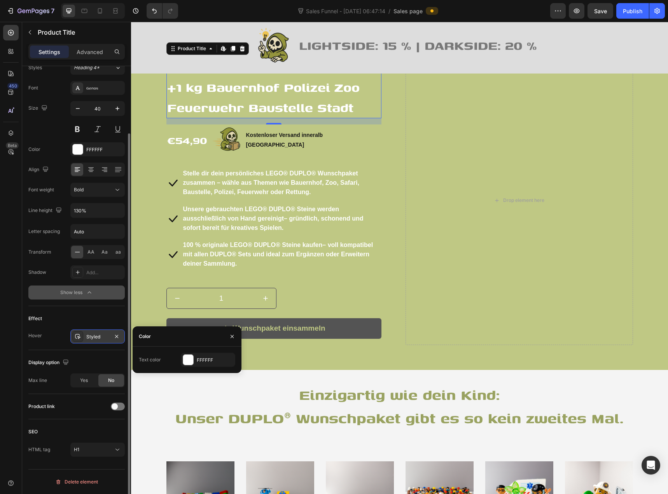
click at [92, 336] on div "Styled" at bounding box center [97, 336] width 23 height 7
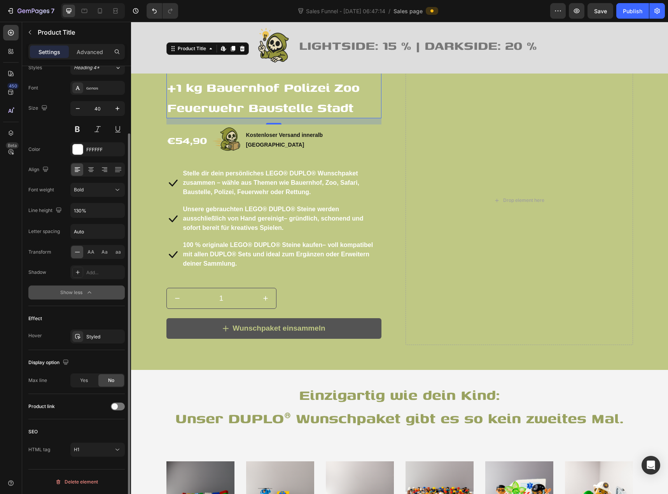
scroll to position [0, 0]
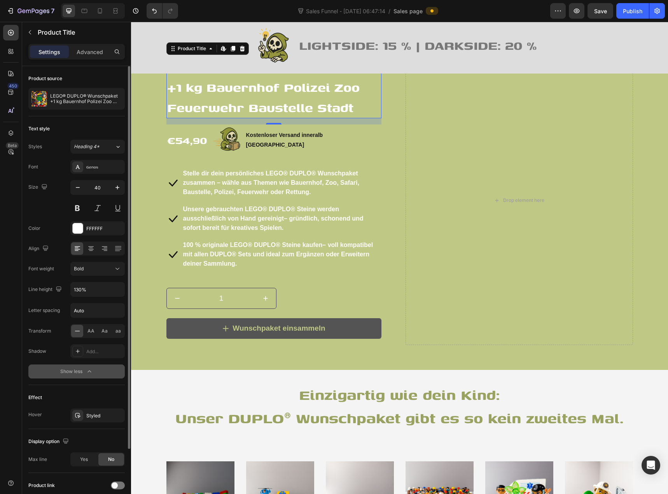
click at [61, 203] on div "Size 40" at bounding box center [76, 197] width 96 height 35
click at [80, 55] on p "Advanced" at bounding box center [90, 52] width 26 height 8
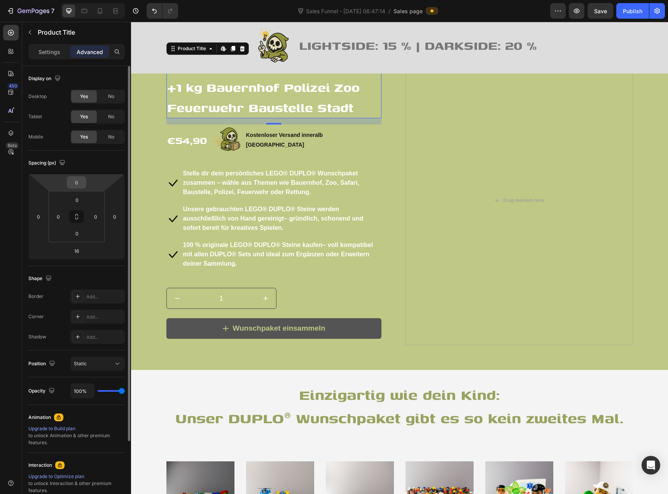
click at [81, 182] on input "0" at bounding box center [77, 182] width 16 height 12
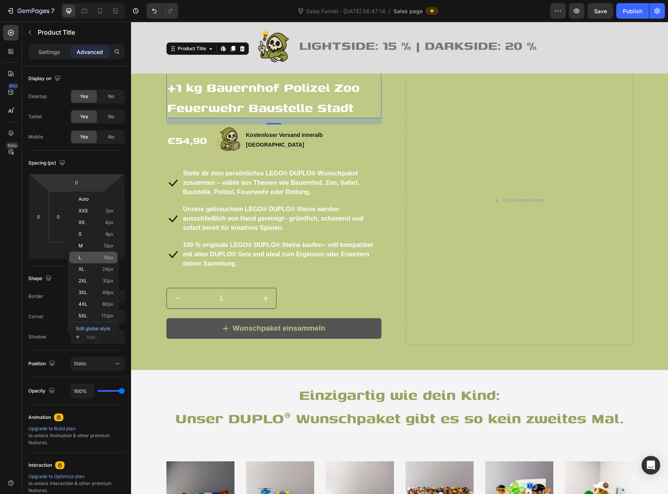
click at [105, 258] on span "16px" at bounding box center [108, 257] width 10 height 5
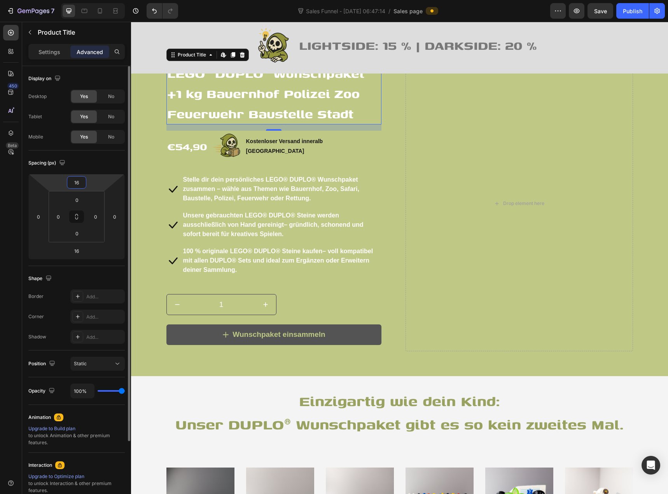
click at [82, 182] on input "16" at bounding box center [77, 182] width 16 height 12
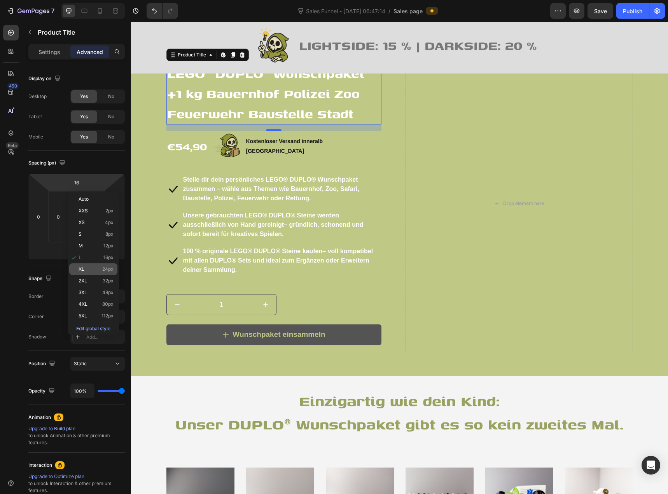
click at [95, 269] on p "XL 24px" at bounding box center [96, 268] width 35 height 5
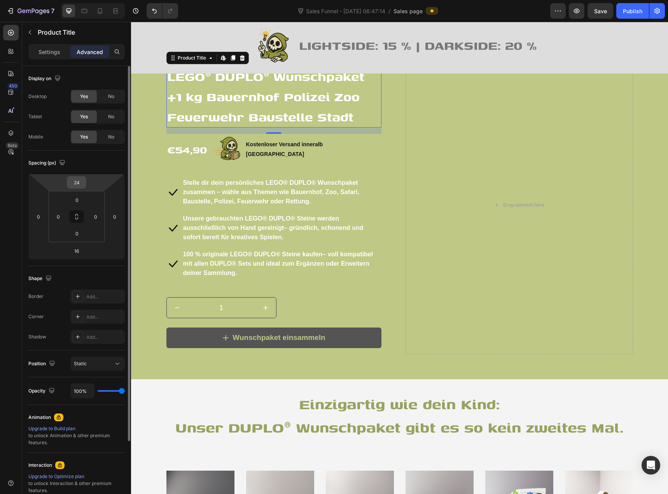
click at [77, 187] on input "24" at bounding box center [77, 182] width 16 height 12
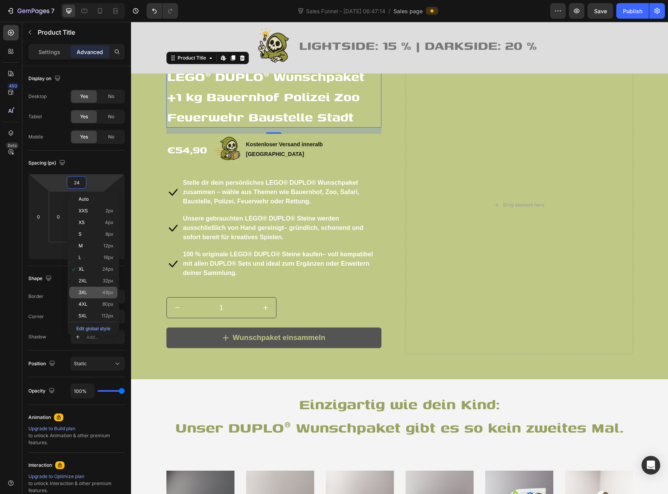
click at [97, 288] on div "3XL 48px" at bounding box center [93, 292] width 48 height 12
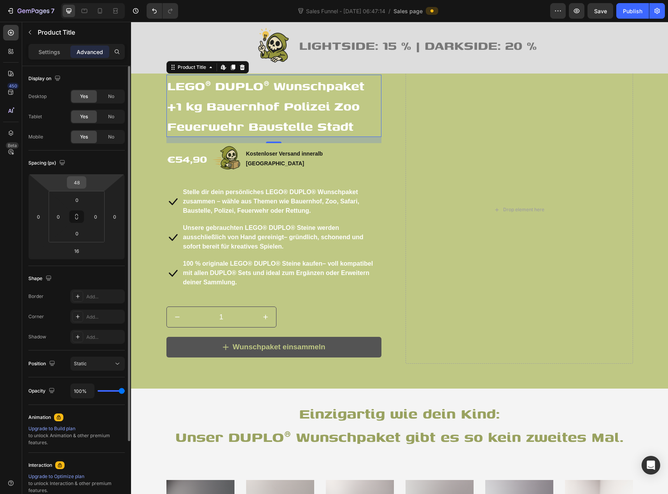
click at [79, 186] on input "48" at bounding box center [77, 182] width 16 height 12
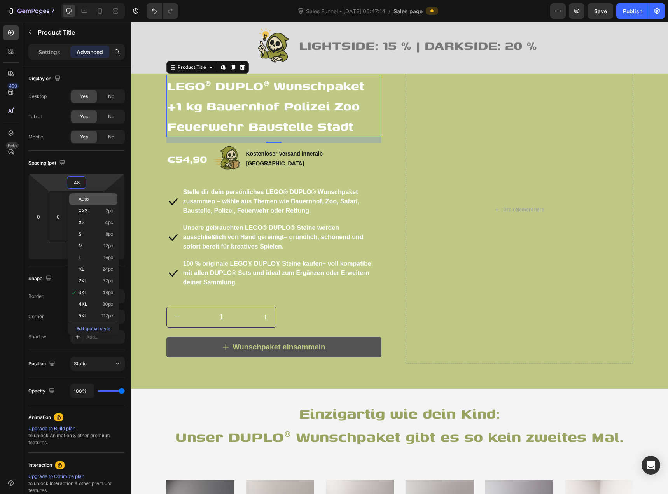
type input "3"
click at [87, 203] on div "Auto" at bounding box center [93, 199] width 48 height 12
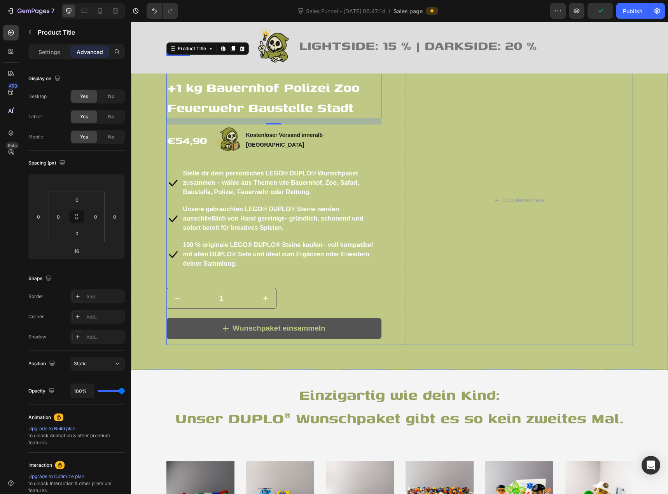
click at [180, 345] on div "LEGO® DUPLO® Wunschpaket +1 kg Bauernhof Polizei Zoo Feuerwehr Baustelle Stadt …" at bounding box center [279, 200] width 227 height 289
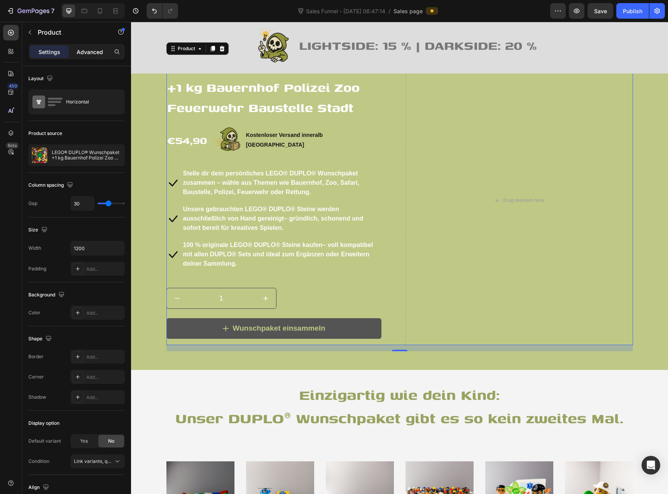
click at [89, 53] on p "Advanced" at bounding box center [90, 52] width 26 height 8
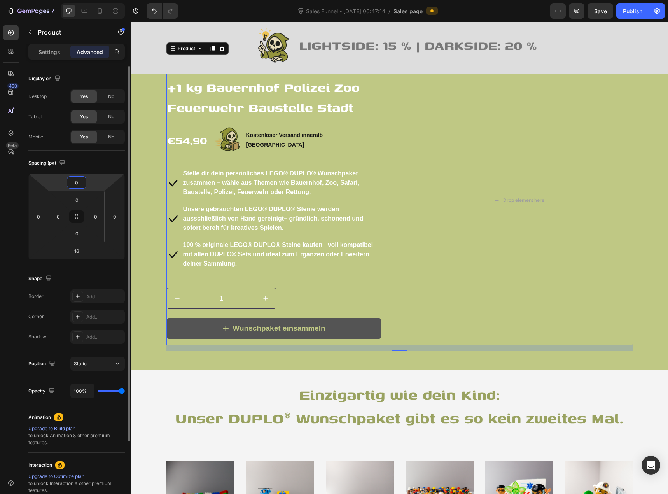
click at [79, 183] on input "0" at bounding box center [77, 182] width 16 height 12
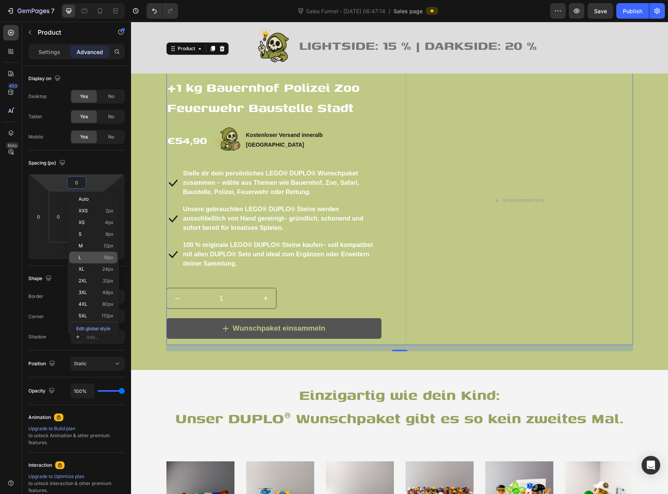
click at [97, 257] on p "L 16px" at bounding box center [96, 257] width 35 height 5
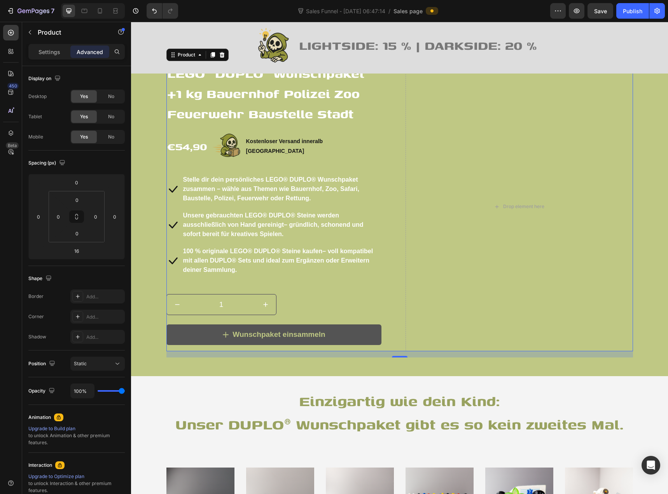
type input "16"
click at [183, 376] on div "LEGO® DUPLO® Wunschpaket +1 kg Bauernhof Polizei Zoo Feuerwehr Baustelle Stadt …" at bounding box center [399, 200] width 537 height 351
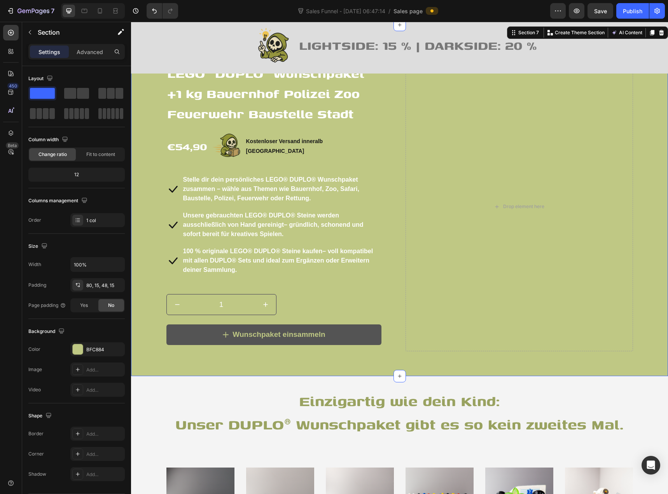
click at [91, 58] on div "Settings Advanced" at bounding box center [76, 52] width 96 height 16
click at [91, 56] on div "Advanced" at bounding box center [89, 51] width 39 height 12
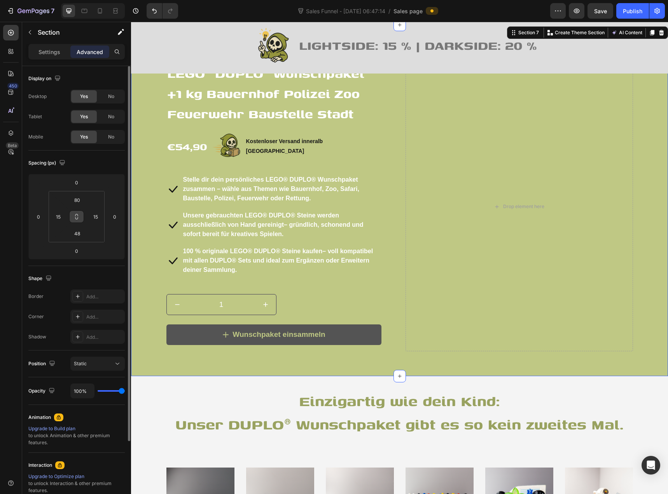
click at [77, 215] on icon at bounding box center [76, 216] width 6 height 6
click at [78, 200] on input "80" at bounding box center [77, 200] width 16 height 12
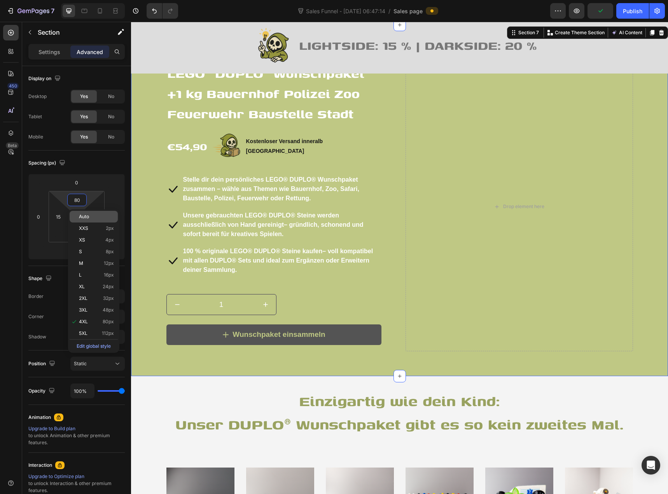
click at [89, 218] on span "Auto" at bounding box center [84, 216] width 10 height 5
type input "Auto"
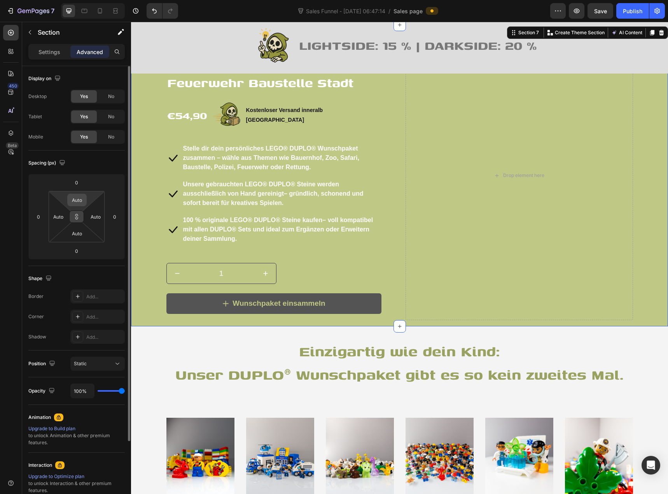
click at [77, 203] on input "Auto" at bounding box center [77, 200] width 16 height 12
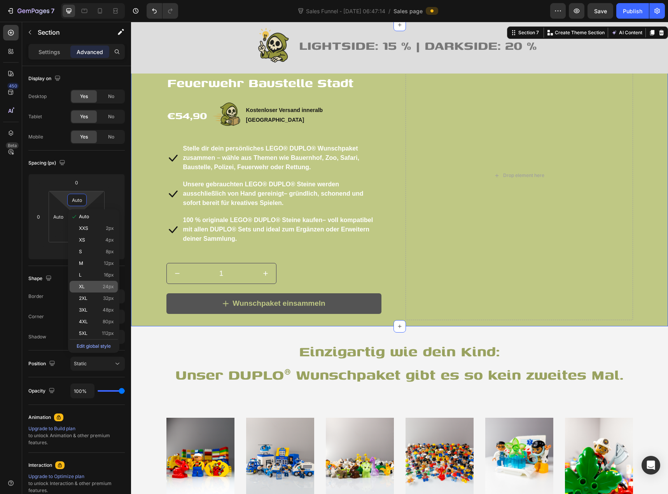
click at [97, 288] on p "XL 24px" at bounding box center [96, 286] width 35 height 5
type input "24"
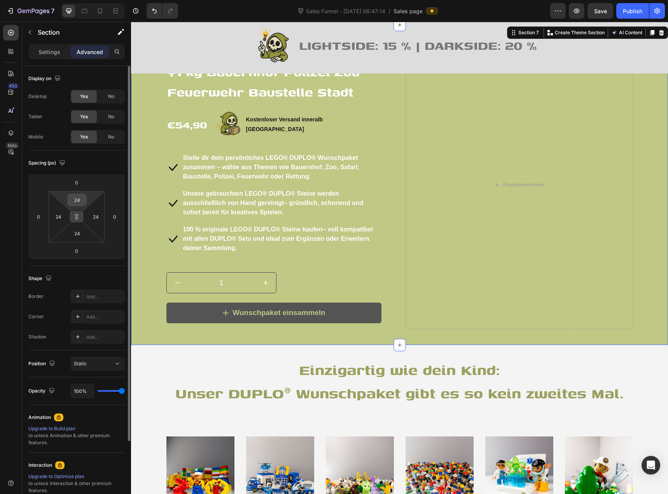
click at [78, 201] on input "24" at bounding box center [77, 200] width 16 height 12
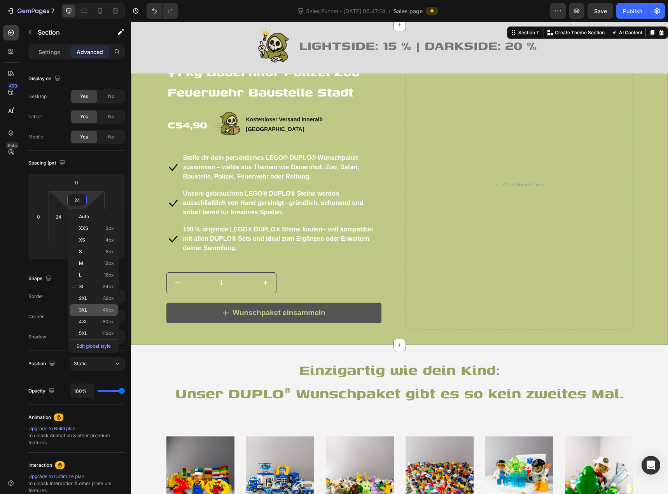
click at [94, 308] on p "3XL 48px" at bounding box center [96, 309] width 35 height 5
type input "48"
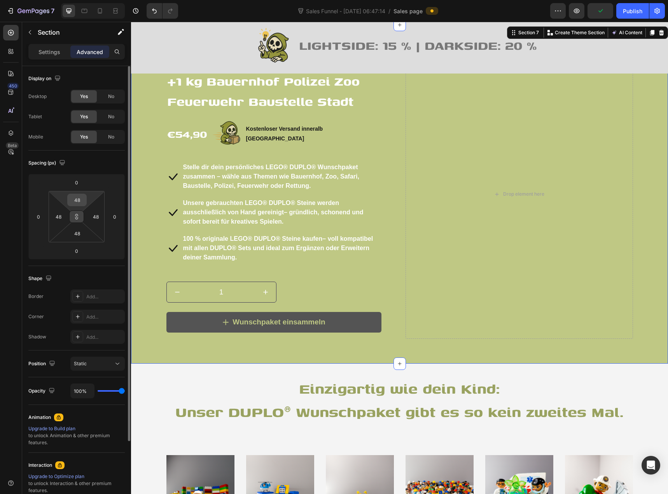
click at [77, 199] on input "48" at bounding box center [77, 200] width 16 height 12
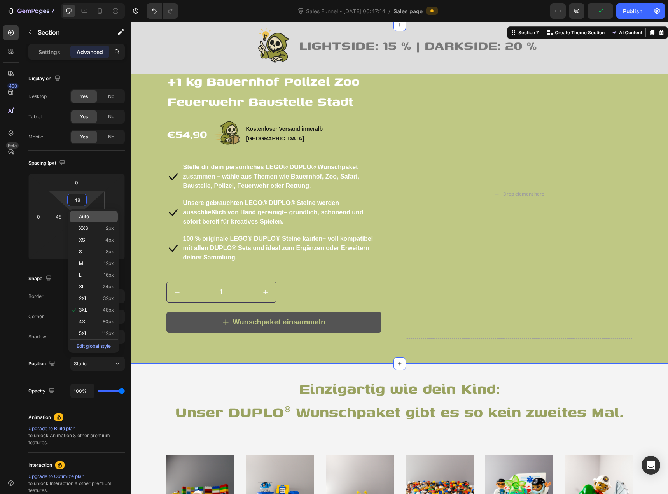
click at [84, 218] on span "Auto" at bounding box center [84, 216] width 10 height 5
type input "Auto"
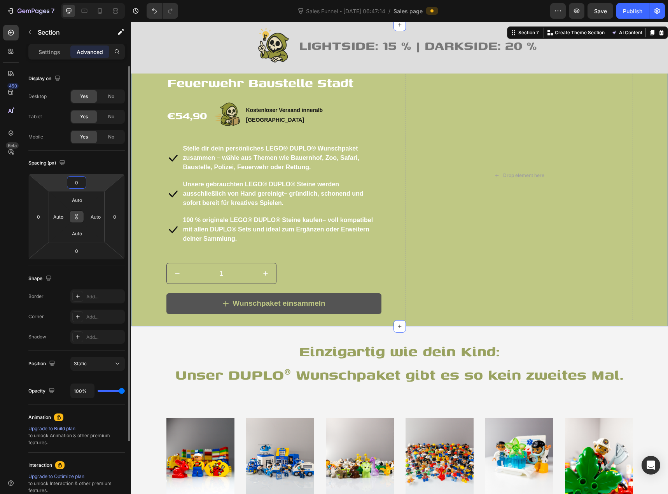
click at [74, 183] on input "0" at bounding box center [77, 182] width 16 height 12
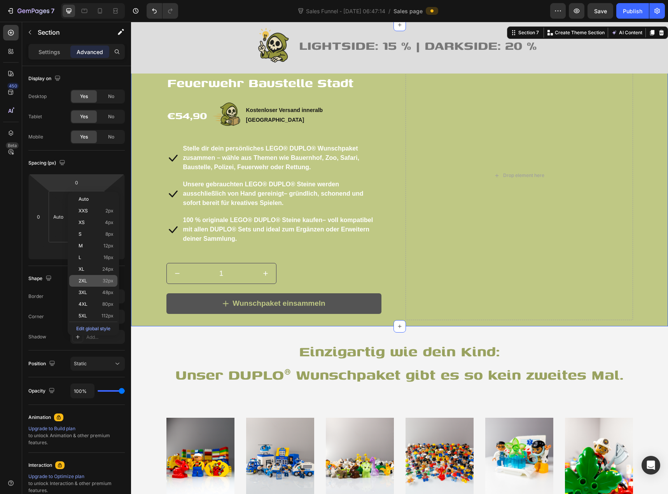
click at [89, 284] on div "2XL 32px" at bounding box center [93, 281] width 48 height 12
type input "32"
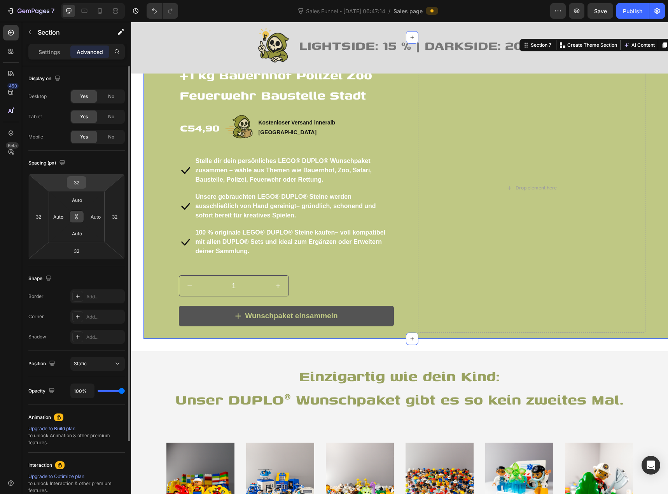
click at [79, 184] on input "32" at bounding box center [77, 182] width 16 height 12
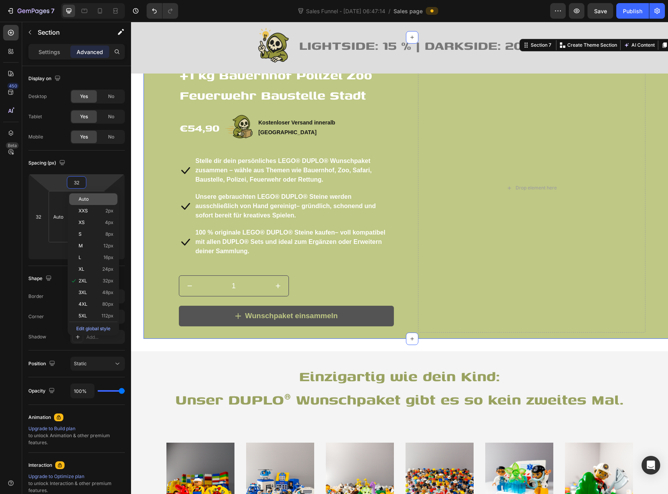
type input "2"
click at [86, 199] on span "Auto" at bounding box center [84, 198] width 10 height 5
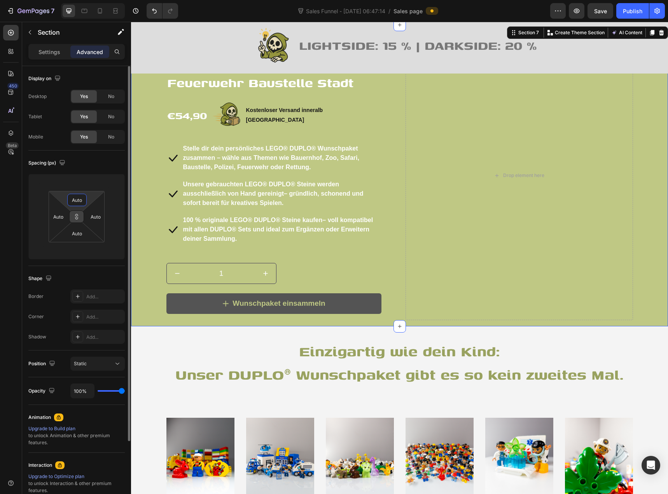
click at [77, 198] on input "Auto" at bounding box center [77, 200] width 16 height 12
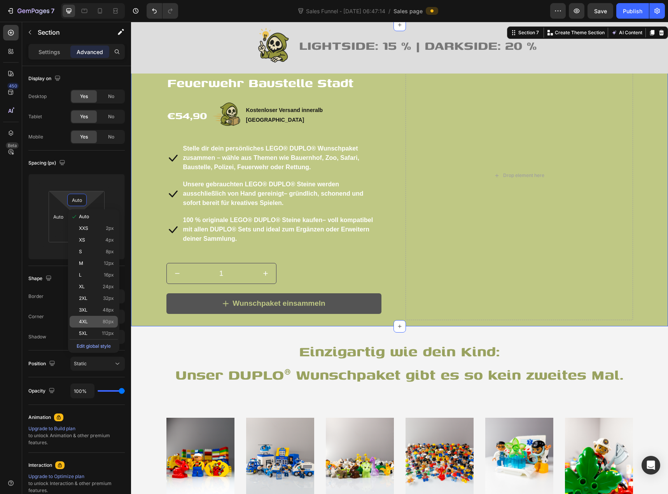
click at [89, 323] on p "4XL 80px" at bounding box center [96, 321] width 35 height 5
type input "80"
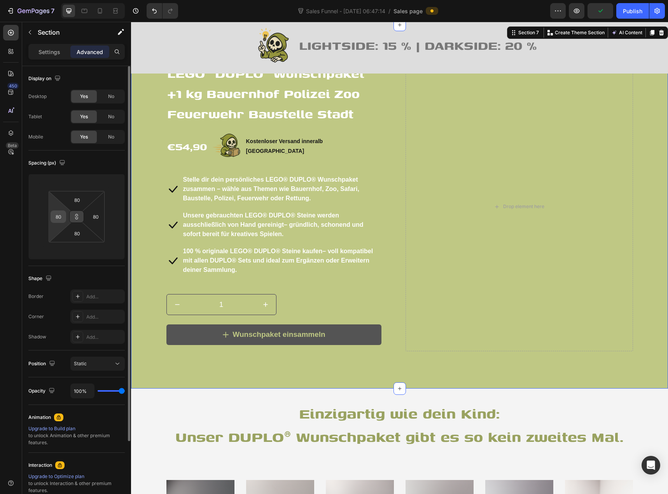
click at [64, 214] on div "80" at bounding box center [59, 216] width 16 height 12
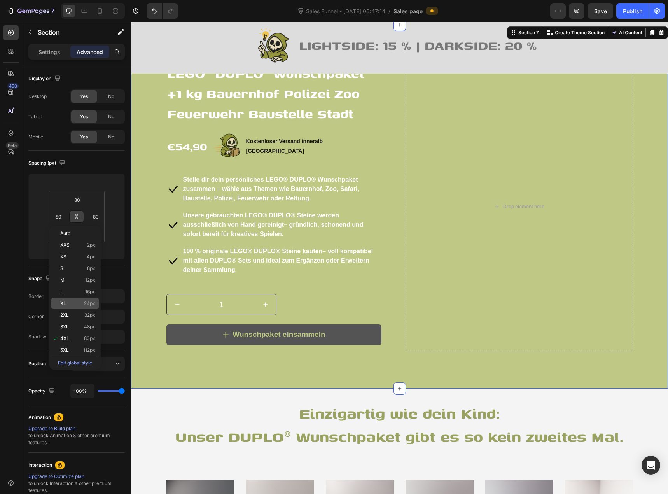
click at [81, 301] on p "XL 24px" at bounding box center [77, 302] width 35 height 5
type input "24"
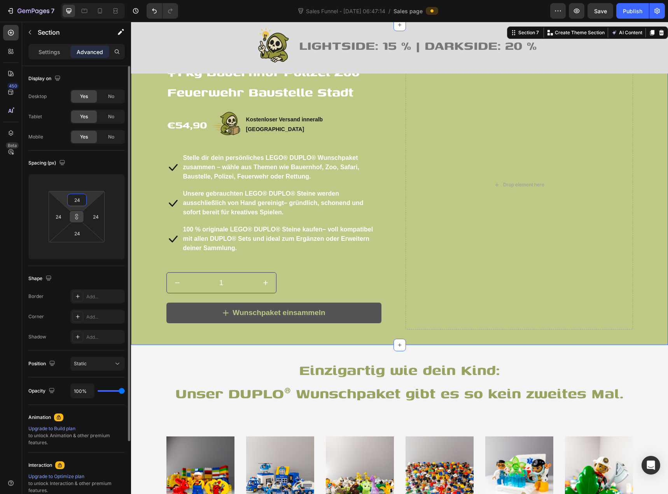
click at [80, 199] on input "24" at bounding box center [77, 200] width 16 height 12
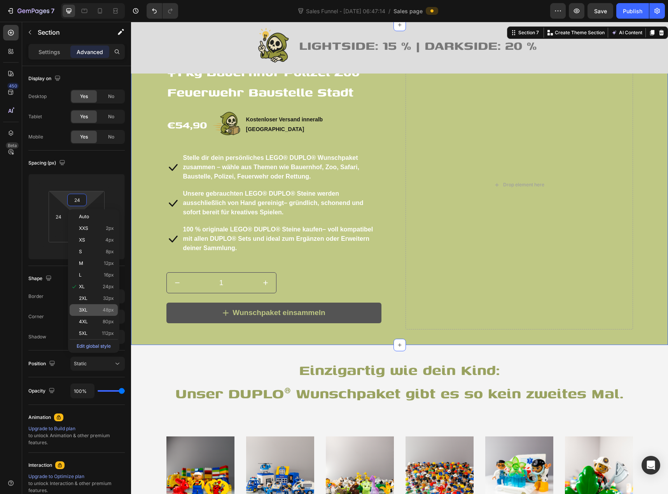
click at [97, 311] on p "3XL 48px" at bounding box center [96, 309] width 35 height 5
type input "48"
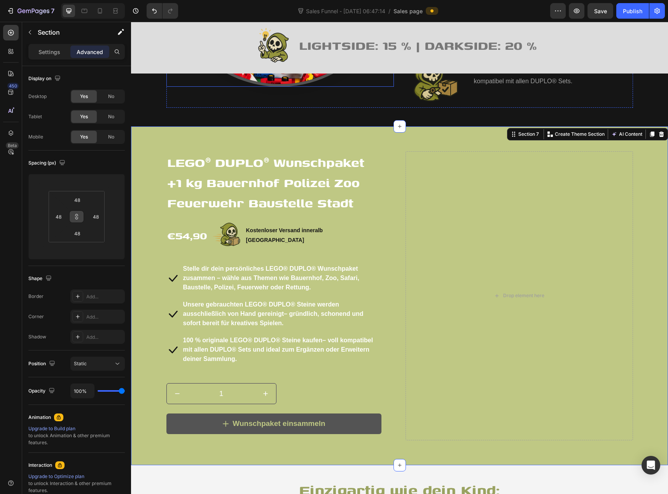
scroll to position [583, 0]
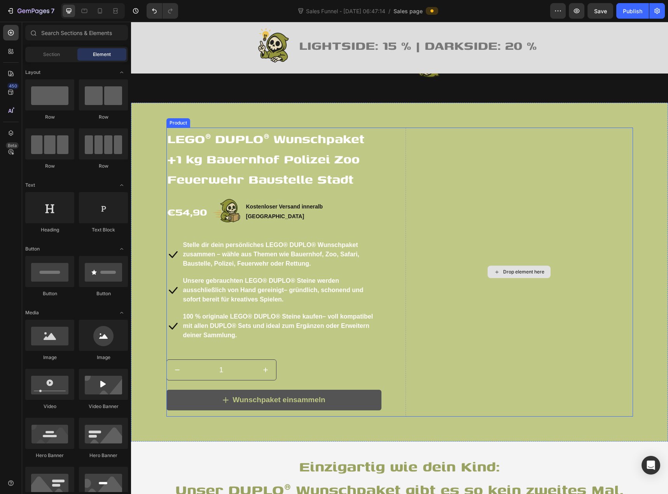
click at [507, 275] on div "Drop element here" at bounding box center [523, 272] width 41 height 6
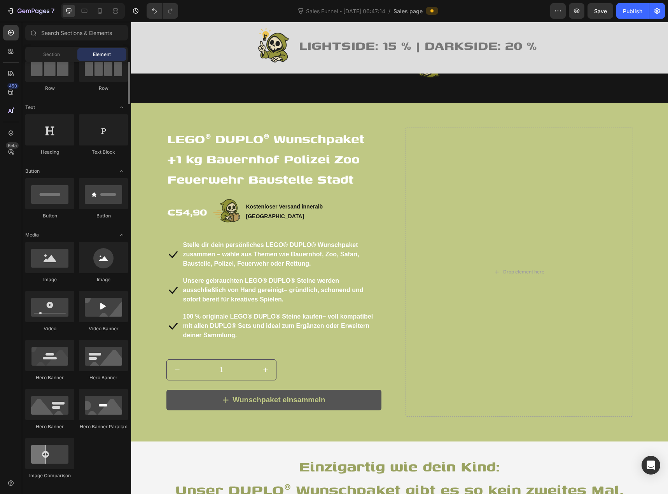
scroll to position [117, 0]
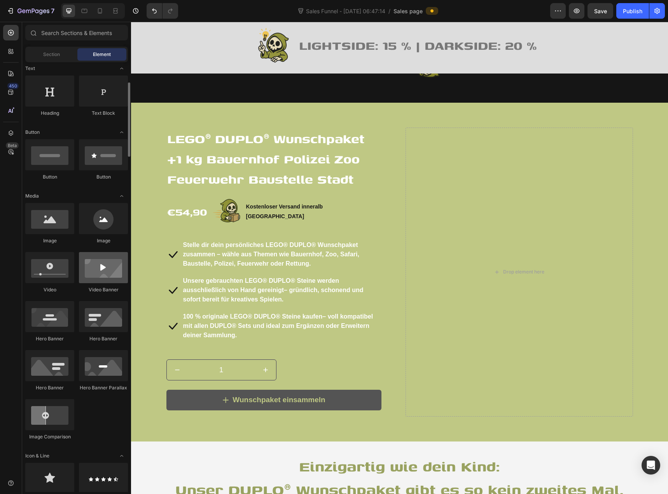
click at [91, 269] on div at bounding box center [103, 267] width 49 height 31
click at [57, 276] on div at bounding box center [49, 267] width 49 height 31
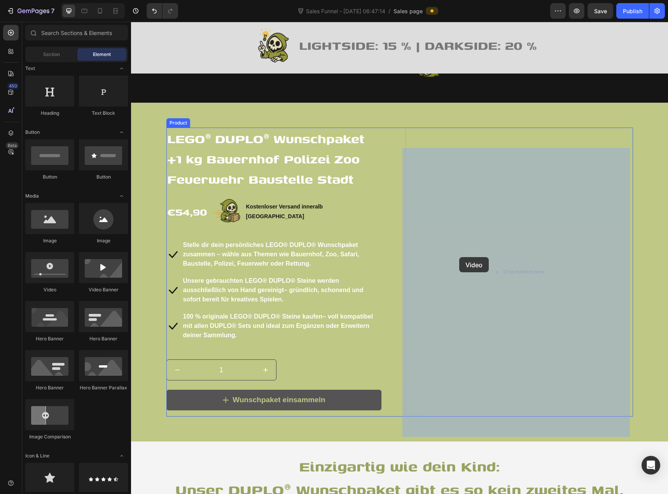
drag, startPoint x: 182, startPoint y: 296, endPoint x: 459, endPoint y: 257, distance: 279.9
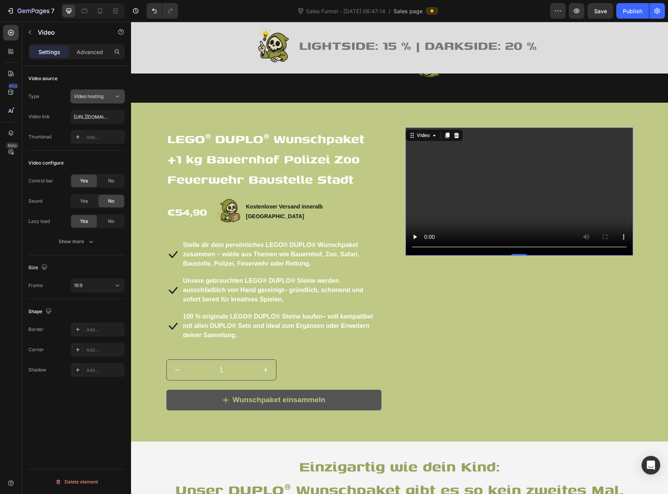
click at [93, 99] on span "Video hosting" at bounding box center [89, 96] width 30 height 6
click at [46, 101] on div "Type Video hosting" at bounding box center [76, 96] width 96 height 14
click at [88, 119] on input "[URL][DOMAIN_NAME]" at bounding box center [97, 117] width 54 height 14
click at [93, 100] on span "Video hosting" at bounding box center [89, 96] width 30 height 7
click at [96, 116] on p "YouTube" at bounding box center [96, 115] width 44 height 7
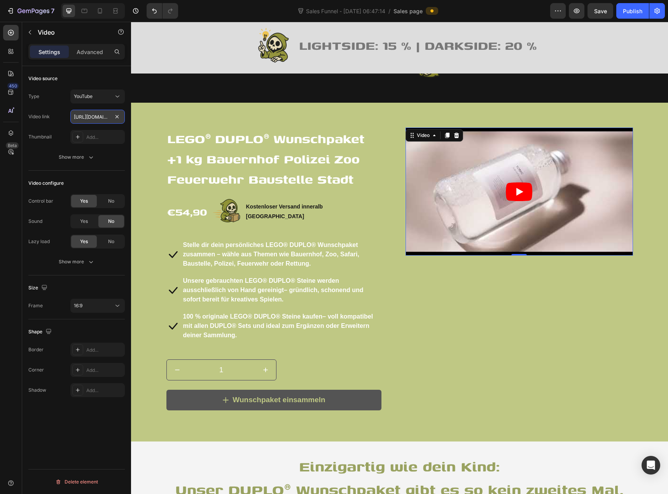
click at [93, 118] on input "[URL][DOMAIN_NAME]" at bounding box center [97, 117] width 54 height 14
paste input "M2A488M_TZI"
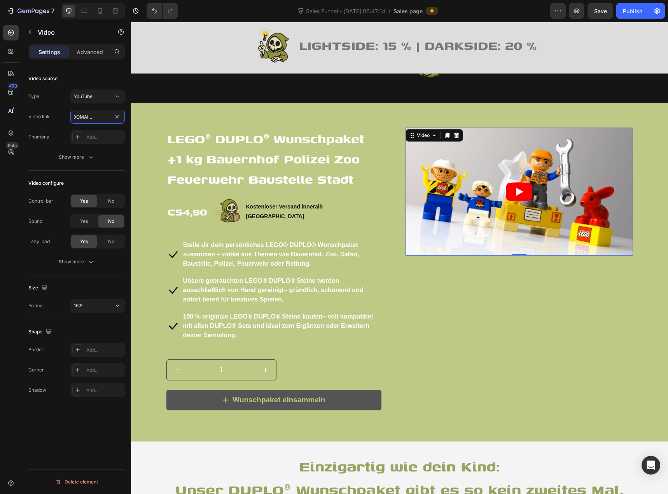
type input "[URL][DOMAIN_NAME]"
click at [61, 118] on div "Video link [URL][DOMAIN_NAME]" at bounding box center [76, 117] width 96 height 14
click at [87, 155] on icon "button" at bounding box center [91, 157] width 8 height 8
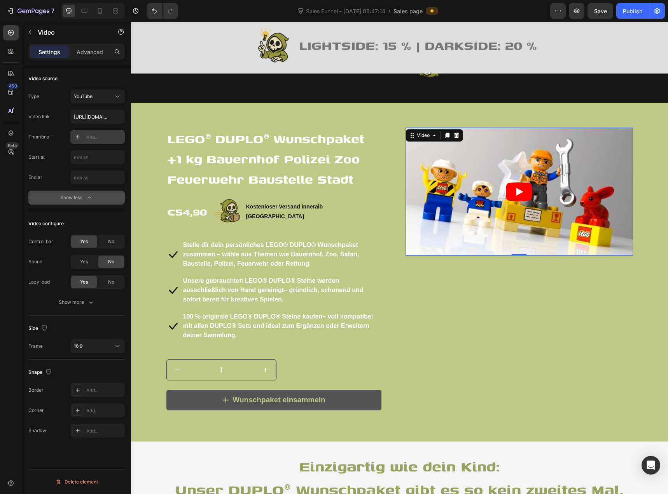
click at [94, 138] on div "Add..." at bounding box center [104, 137] width 37 height 7
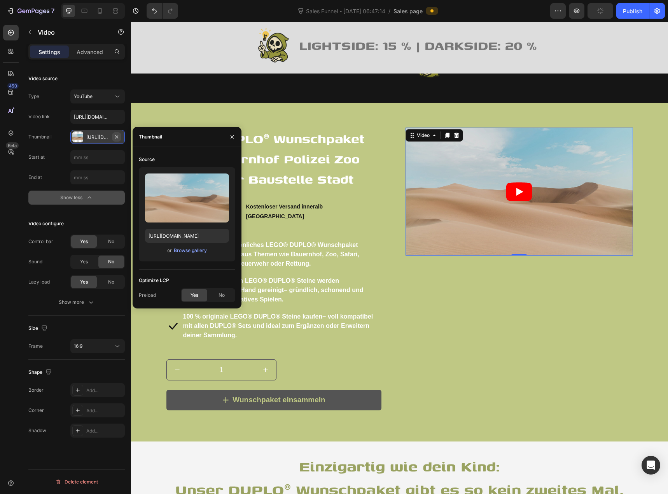
click at [117, 134] on icon "button" at bounding box center [116, 137] width 6 height 6
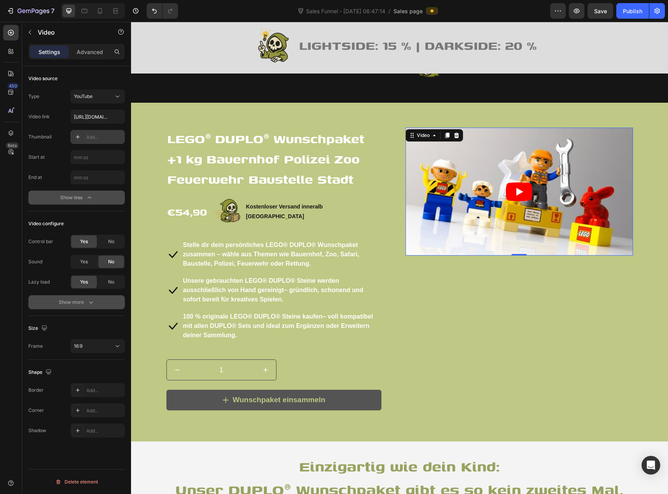
click at [82, 302] on div "Show more" at bounding box center [77, 302] width 36 height 8
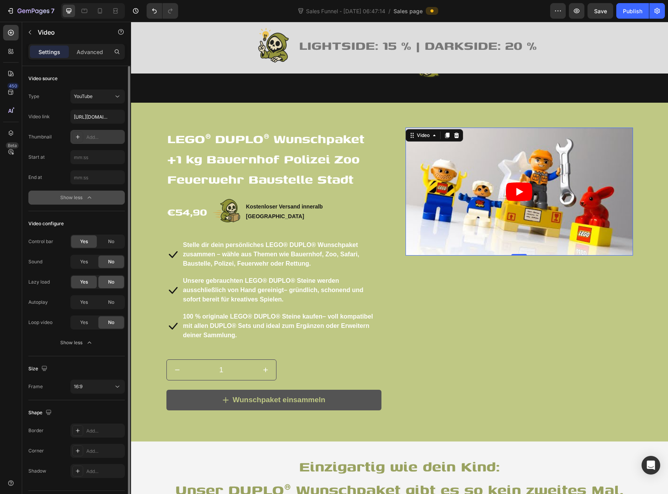
click at [110, 279] on span "No" at bounding box center [111, 281] width 6 height 7
click at [90, 259] on div "Yes" at bounding box center [84, 261] width 26 height 12
click at [85, 300] on span "Yes" at bounding box center [84, 302] width 8 height 7
click at [113, 304] on span "No" at bounding box center [111, 302] width 6 height 7
click at [86, 321] on span "Yes" at bounding box center [84, 322] width 8 height 7
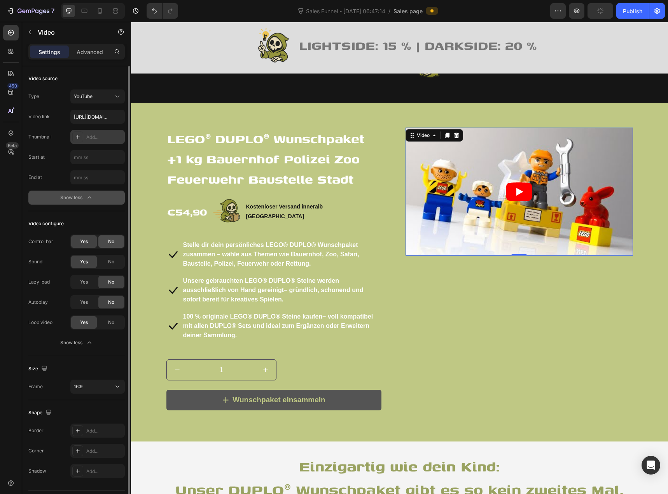
click at [108, 241] on span "No" at bounding box center [111, 241] width 6 height 7
click at [88, 243] on span "Yes" at bounding box center [84, 241] width 8 height 7
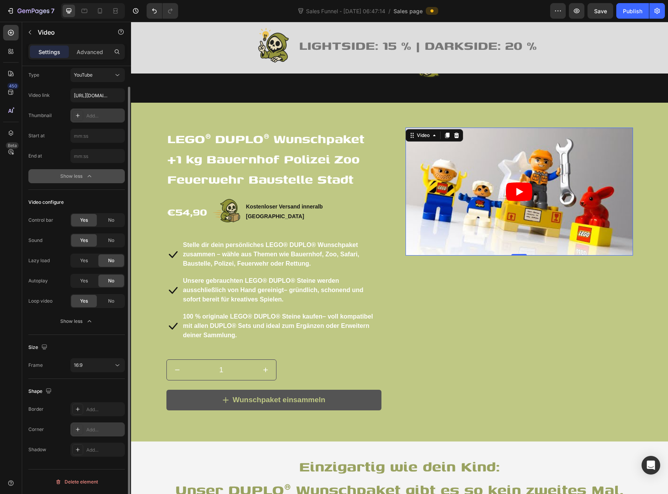
click at [91, 429] on div "Add..." at bounding box center [104, 429] width 37 height 7
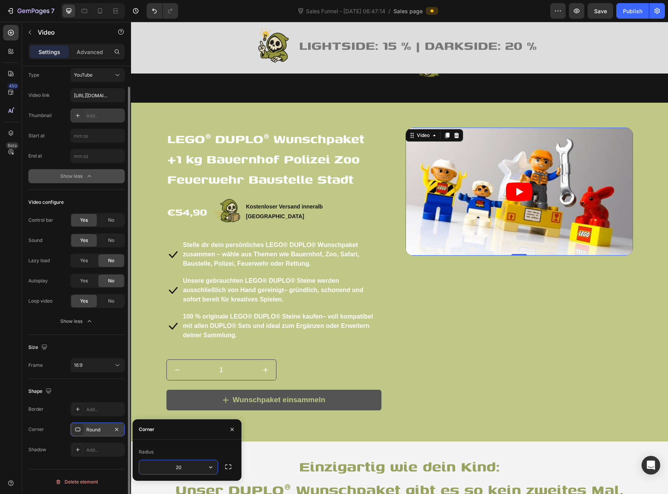
click at [184, 471] on input "20" at bounding box center [178, 467] width 79 height 14
type input "10"
click at [95, 409] on div "Add..." at bounding box center [104, 409] width 37 height 7
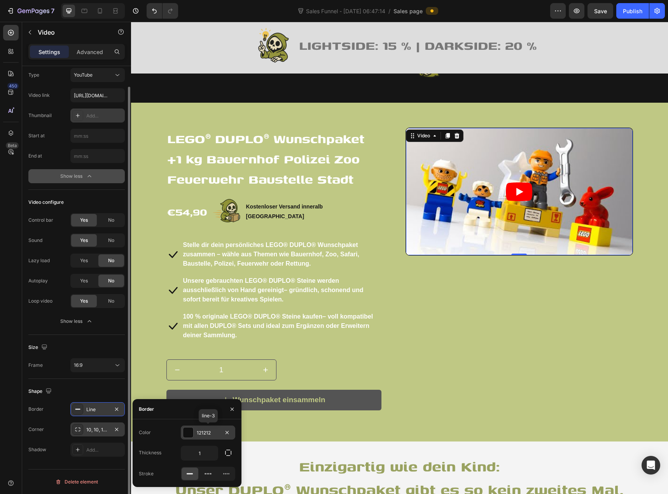
click at [202, 431] on div "121212" at bounding box center [208, 432] width 23 height 7
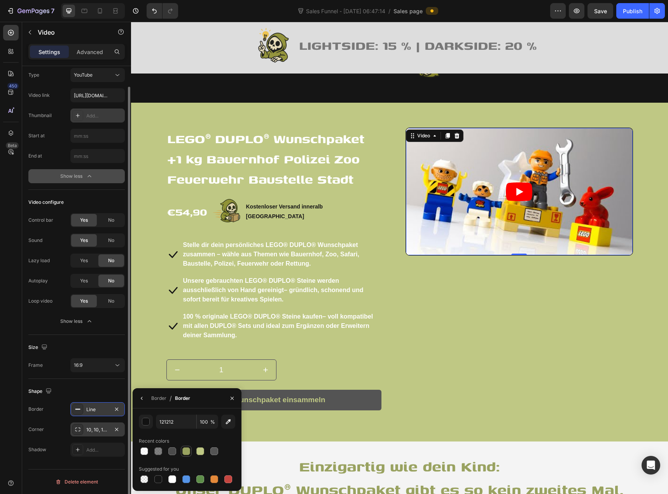
click at [188, 449] on div at bounding box center [186, 451] width 8 height 8
click at [168, 452] on div at bounding box center [172, 450] width 9 height 9
click at [147, 455] on div at bounding box center [144, 450] width 9 height 9
type input "FFFFFF"
click at [171, 478] on div at bounding box center [172, 479] width 8 height 8
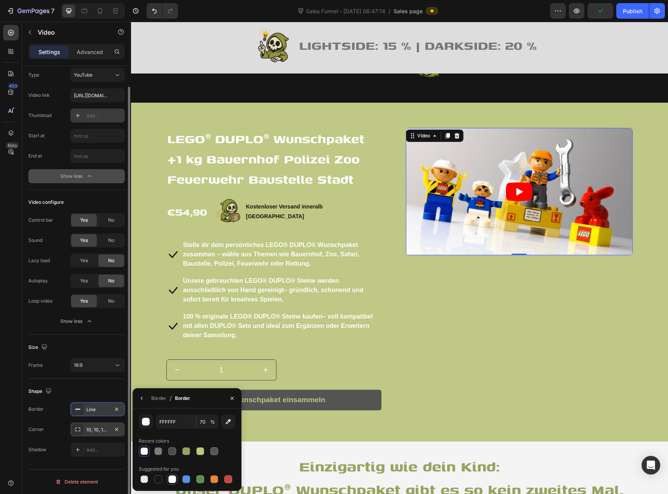
type input "100"
click at [162, 400] on div "Border" at bounding box center [158, 398] width 15 height 7
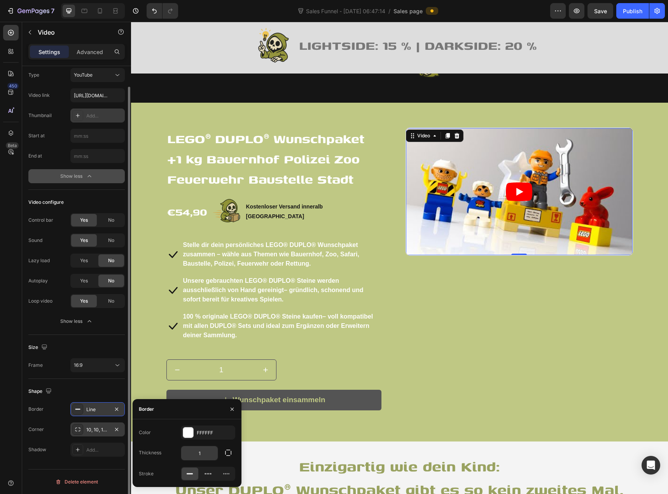
click at [201, 451] on input "1" at bounding box center [199, 453] width 37 height 14
drag, startPoint x: 206, startPoint y: 454, endPoint x: 196, endPoint y: 457, distance: 10.5
click at [196, 457] on input "3" at bounding box center [199, 453] width 37 height 14
type input "5"
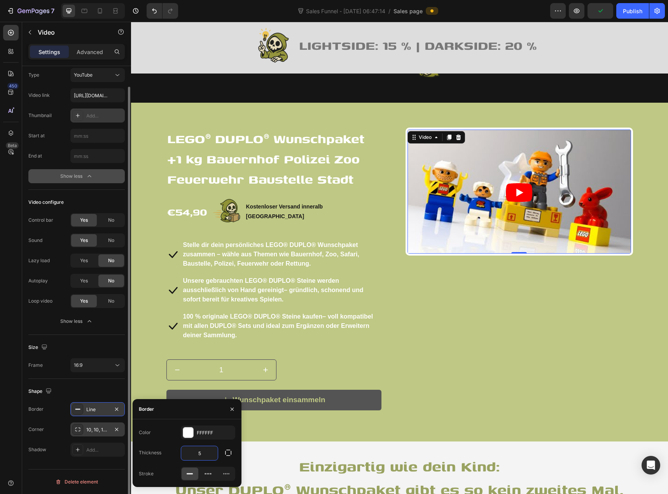
click at [94, 391] on div "Shape" at bounding box center [76, 391] width 96 height 12
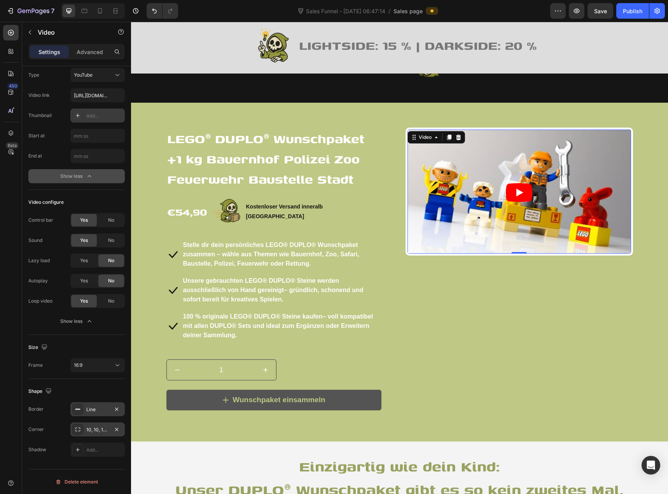
click at [98, 409] on div "Line" at bounding box center [97, 409] width 23 height 7
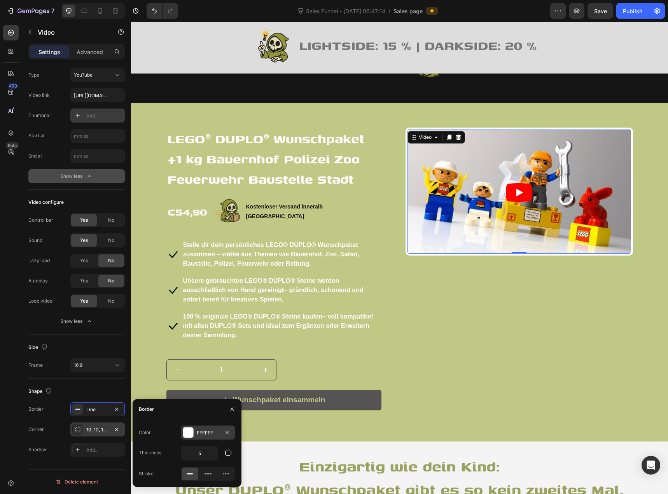
click at [188, 431] on div at bounding box center [188, 432] width 10 height 10
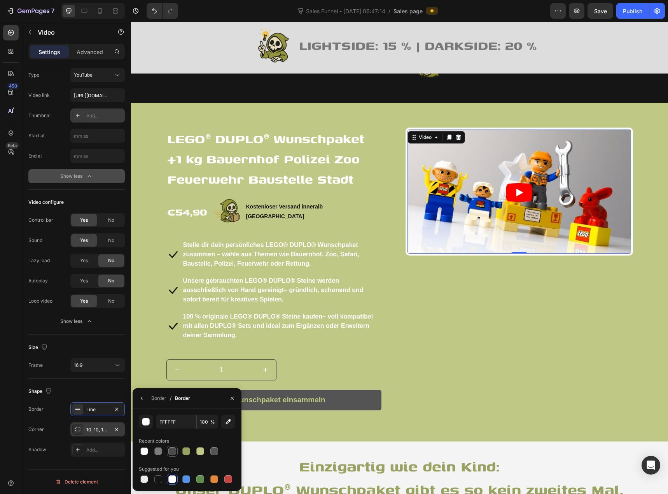
click at [169, 453] on div at bounding box center [172, 451] width 8 height 8
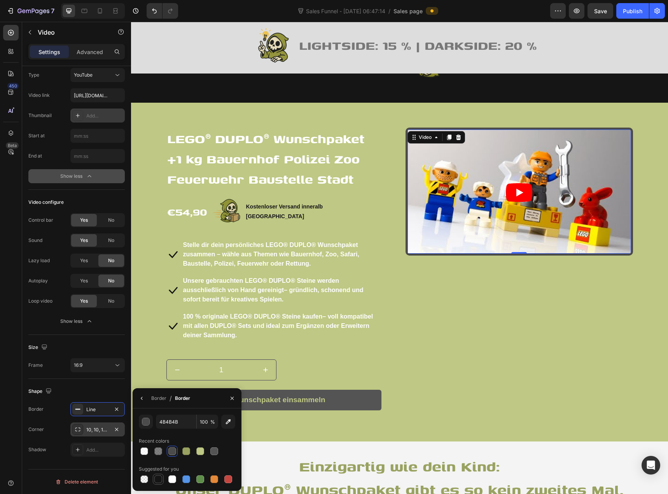
click at [162, 480] on div at bounding box center [158, 478] width 9 height 9
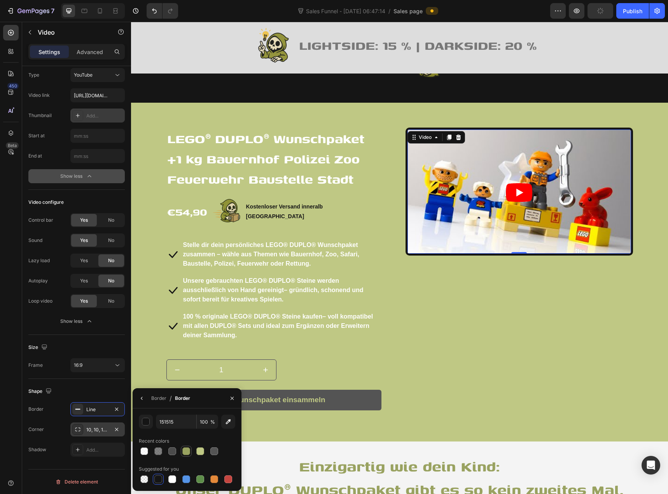
click at [187, 450] on div at bounding box center [186, 451] width 8 height 8
type input "99A260"
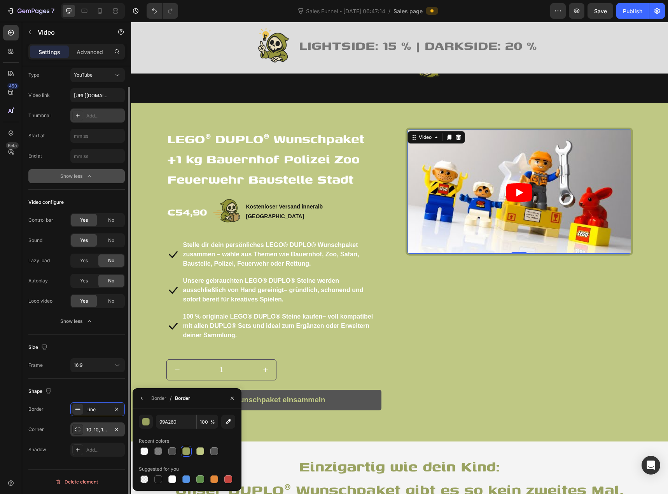
scroll to position [0, 0]
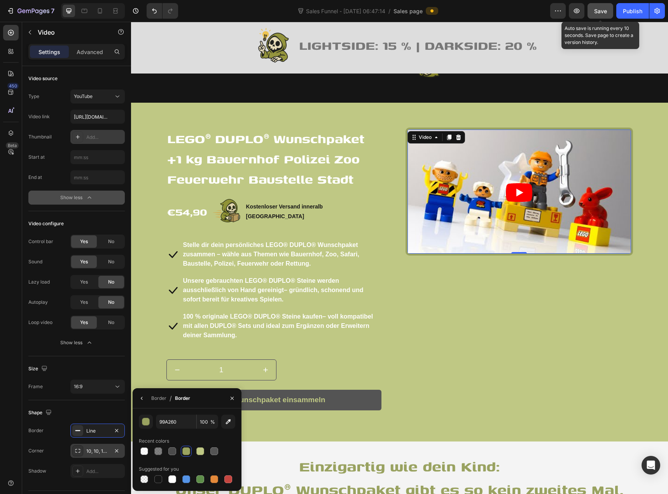
click at [602, 12] on span "Save" at bounding box center [600, 11] width 13 height 7
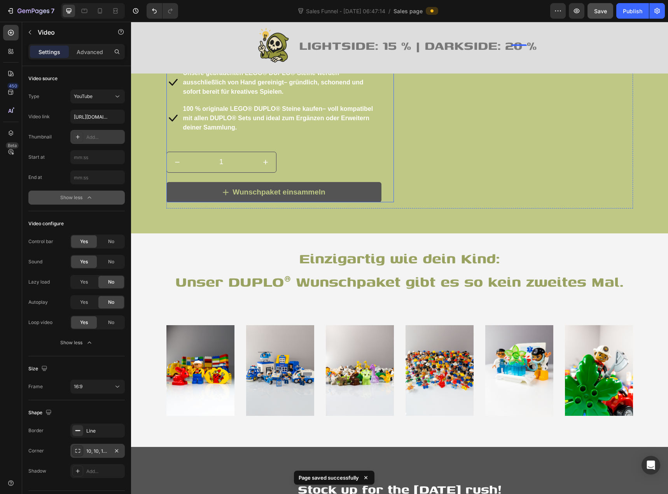
scroll to position [894, 0]
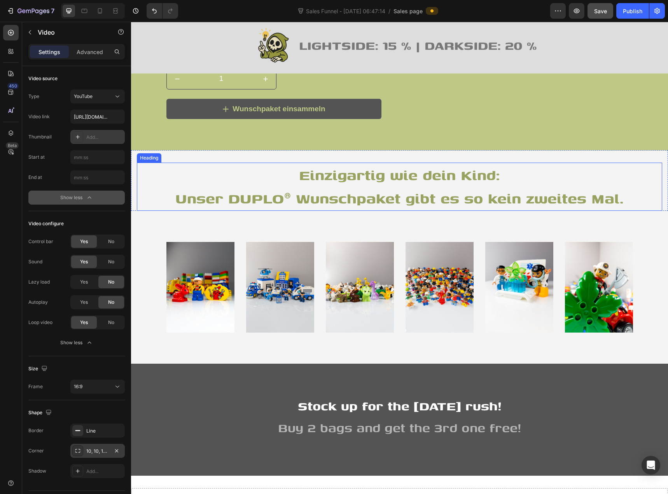
click at [312, 177] on h2 "Einzigartig wie dein Kind: Unser DUPLO® Wunschpaket gibt es so kein zweites Mal." at bounding box center [399, 186] width 525 height 48
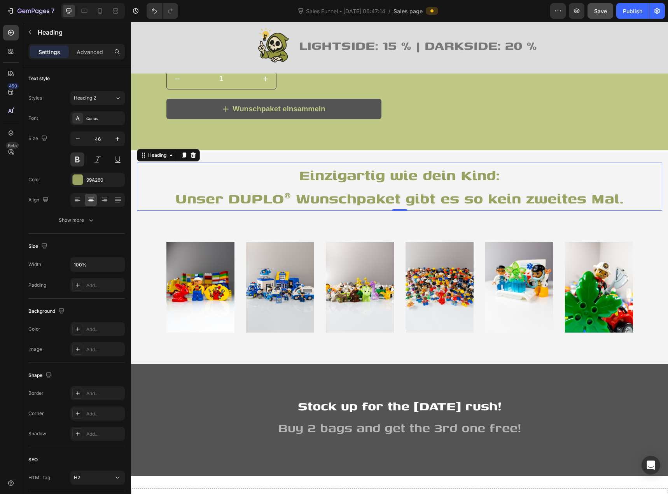
click at [312, 177] on h2 "Einzigartig wie dein Kind: Unser DUPLO® Wunschpaket gibt es so kein zweites Mal." at bounding box center [399, 186] width 525 height 48
click at [312, 177] on p "Einzigartig wie dein Kind: Unser DUPLO® Wunschpaket gibt es so kein zweites Mal." at bounding box center [400, 186] width 524 height 47
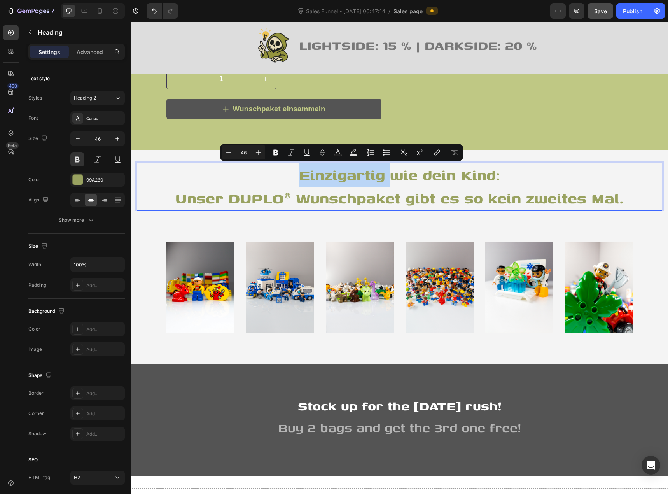
click at [312, 177] on p "Einzigartig wie dein Kind: Unser DUPLO® Wunschpaket gibt es so kein zweites Mal." at bounding box center [400, 186] width 524 height 47
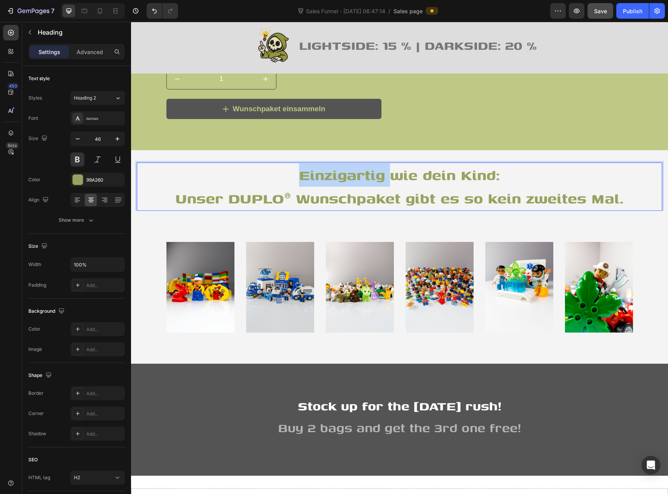
click at [312, 177] on p "Einzigartig wie dein Kind: Unser DUPLO® Wunschpaket gibt es so kein zweites Mal." at bounding box center [400, 186] width 524 height 47
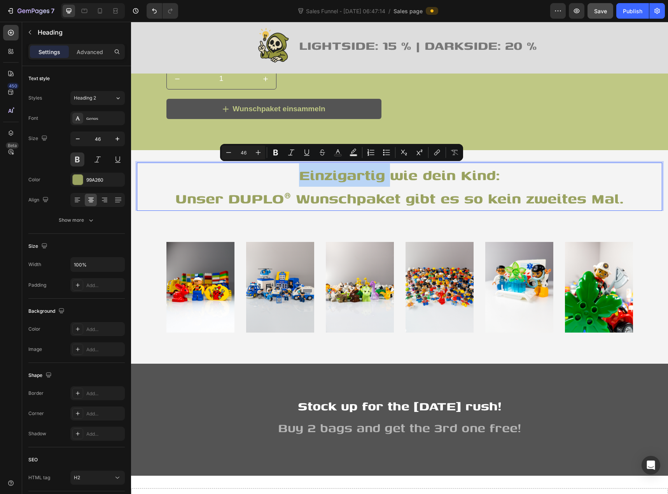
click at [312, 177] on p "Einzigartig wie dein Kind: Unser DUPLO® Wunschpaket gibt es so kein zweites Mal." at bounding box center [400, 186] width 524 height 47
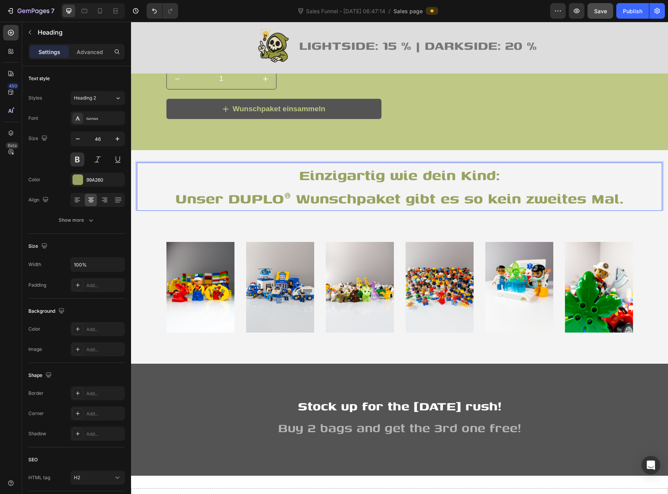
click at [311, 179] on p "Einzigartig wie dein Kind: Unser DUPLO® Wunschpaket gibt es so kein zweites Mal." at bounding box center [400, 186] width 524 height 47
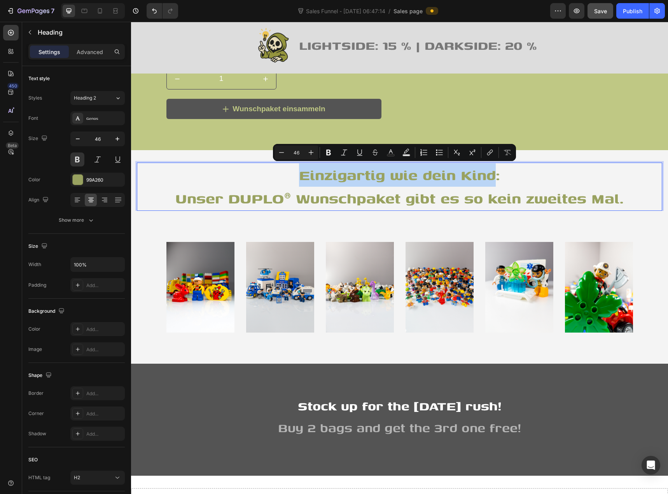
drag, startPoint x: 299, startPoint y: 177, endPoint x: 493, endPoint y: 177, distance: 193.6
click at [493, 177] on p "Einzigartig wie dein Kind: Unser DUPLO® Wunschpaket gibt es so kein zweites Mal." at bounding box center [400, 186] width 524 height 47
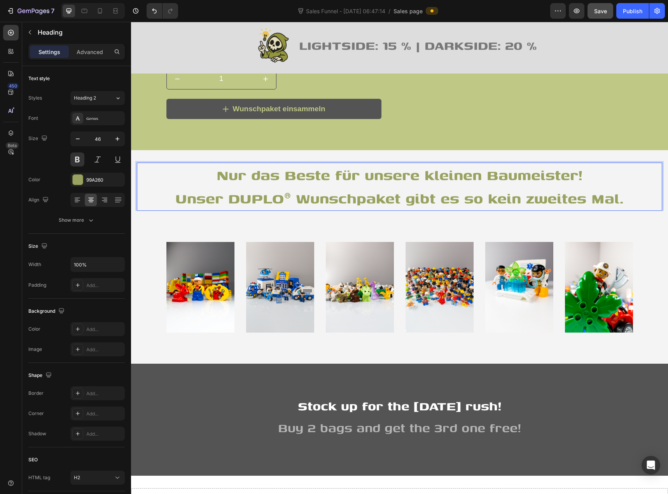
click at [325, 201] on p "Nur das Beste für unsere kleinen Baumeister! Unser DUPLO® Wunschpaket gibt es s…" at bounding box center [400, 186] width 524 height 47
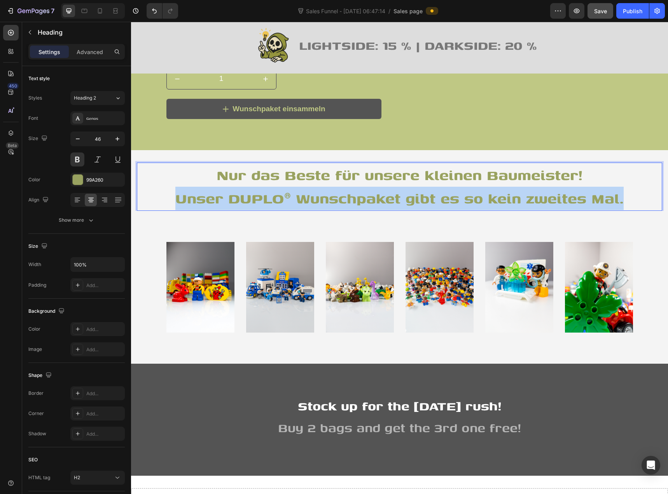
click at [325, 201] on p "Nur das Beste für unsere kleinen Baumeister! Unser DUPLO® Wunschpaket gibt es s…" at bounding box center [400, 186] width 524 height 47
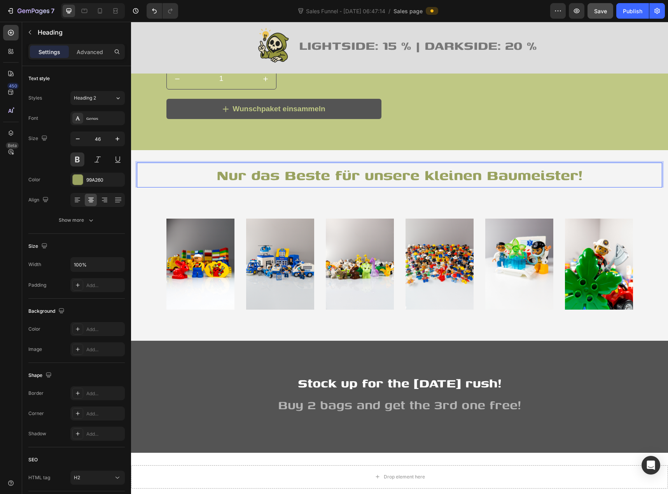
drag, startPoint x: 313, startPoint y: 171, endPoint x: 305, endPoint y: 202, distance: 31.9
click at [304, 203] on div "Image Image Row Image Image Row Image Image Row Row Section 9" at bounding box center [399, 263] width 537 height 153
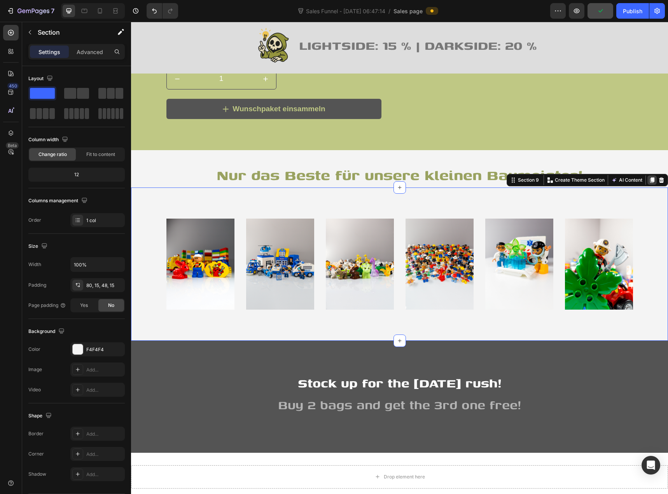
click at [649, 180] on icon at bounding box center [652, 180] width 6 height 6
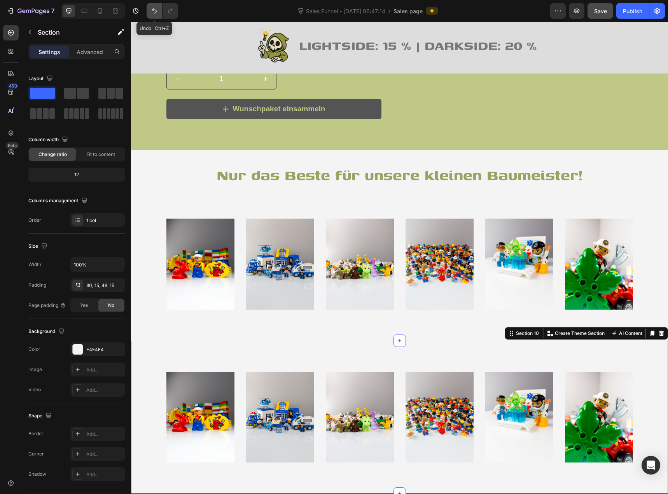
click at [151, 10] on icon "Undo/Redo" at bounding box center [154, 11] width 8 height 8
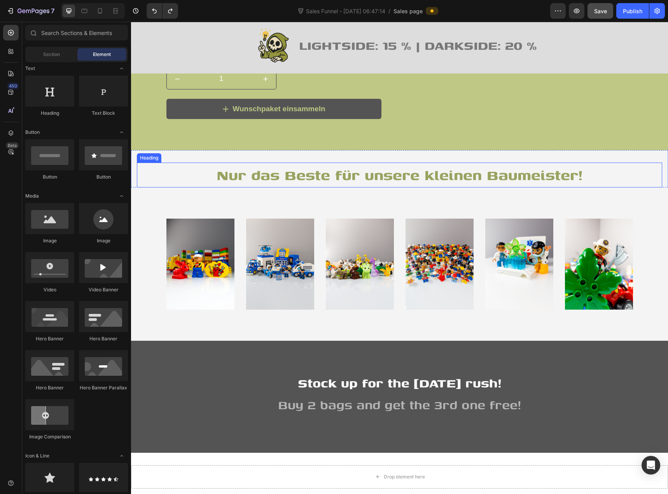
click at [146, 159] on div "Heading" at bounding box center [148, 157] width 21 height 7
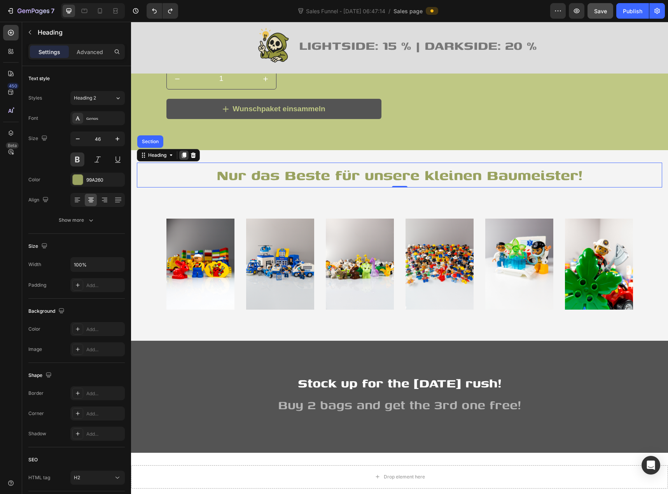
click at [185, 157] on icon at bounding box center [184, 155] width 4 height 5
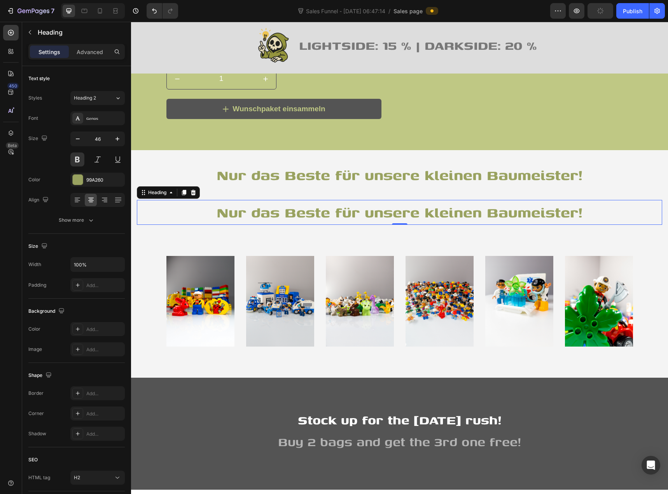
click at [286, 212] on h2 "Nur das Beste für unsere kleinen Baumeister!" at bounding box center [399, 212] width 525 height 25
click at [286, 212] on p "Nur das Beste für unsere kleinen Baumeister!" at bounding box center [400, 212] width 524 height 23
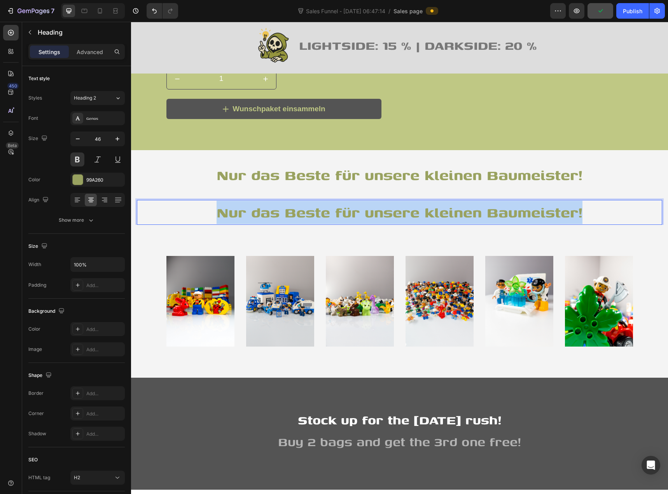
click at [286, 212] on p "Nur das Beste für unsere kleinen Baumeister!" at bounding box center [400, 212] width 524 height 23
click at [257, 208] on p "Nur das Beste für unsere kleinen Baumeister!" at bounding box center [400, 212] width 524 height 23
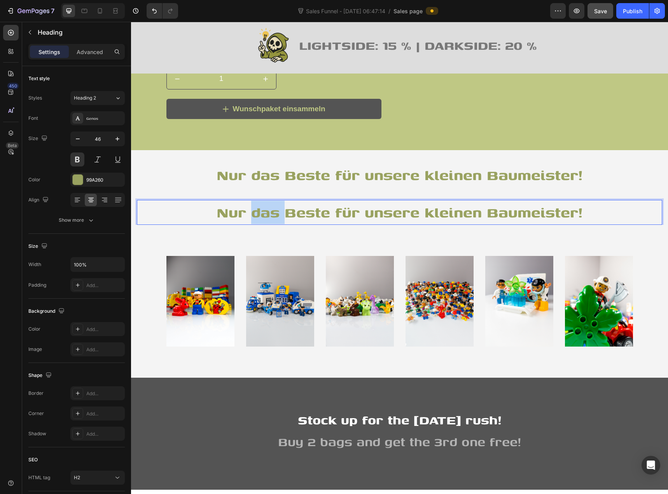
click at [257, 208] on p "Nur das Beste für unsere kleinen Baumeister!" at bounding box center [400, 212] width 524 height 23
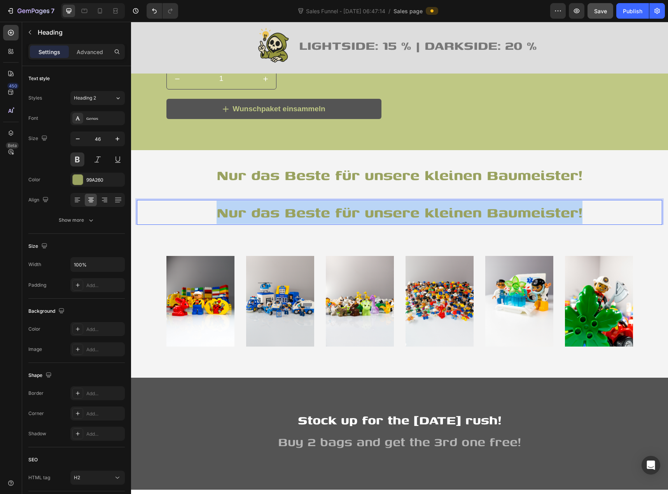
click at [257, 208] on p "Nur das Beste für unsere kleinen Baumeister!" at bounding box center [400, 212] width 524 height 23
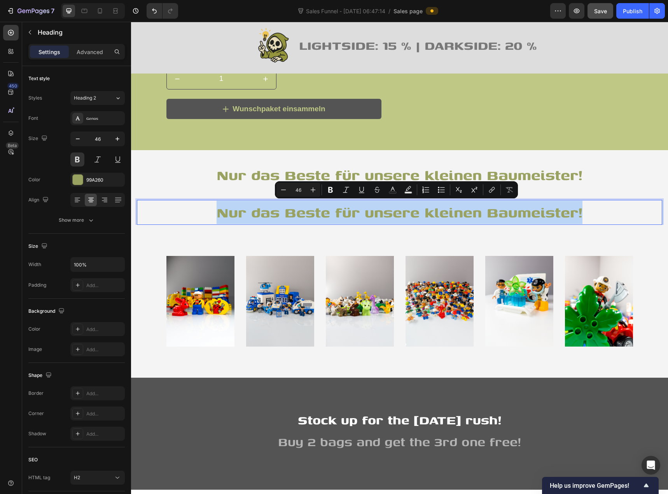
click at [282, 211] on p "Nur das Beste für unsere kleinen Baumeister!" at bounding box center [400, 212] width 524 height 23
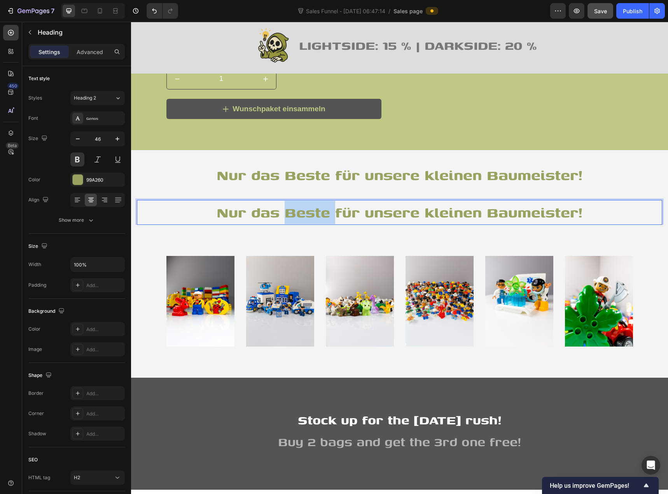
click at [282, 211] on p "Nur das Beste für unsere kleinen Baumeister!" at bounding box center [400, 212] width 524 height 23
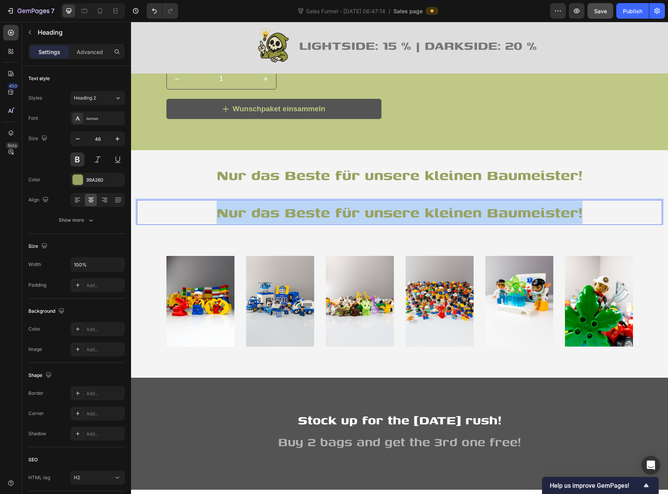
click at [282, 211] on p "Nur das Beste für unsere kleinen Baumeister!" at bounding box center [400, 212] width 524 height 23
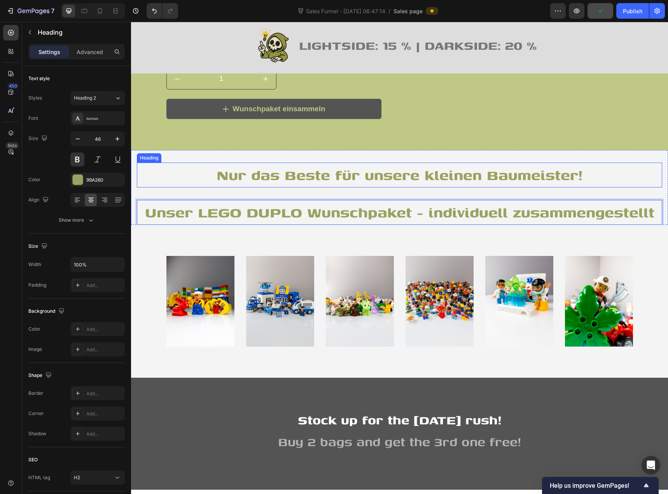
click at [259, 176] on p "Nur das Beste für unsere kleinen Baumeister!" at bounding box center [400, 174] width 524 height 23
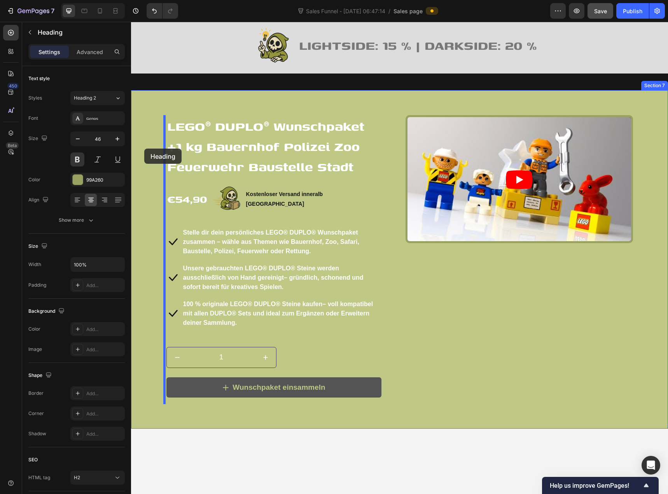
scroll to position [505, 0]
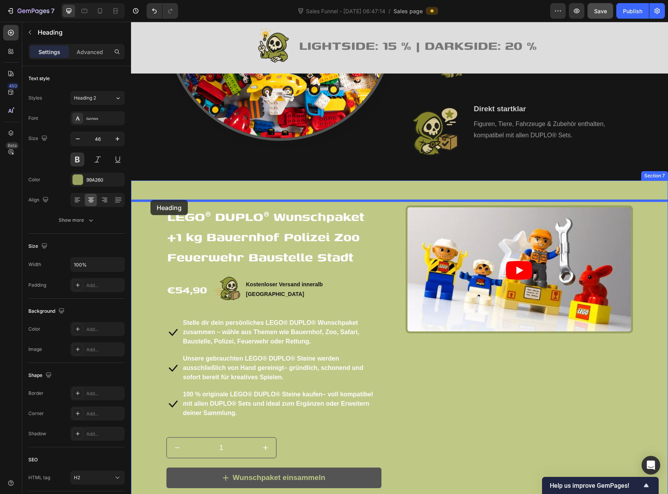
drag, startPoint x: 142, startPoint y: 157, endPoint x: 149, endPoint y: 201, distance: 44.5
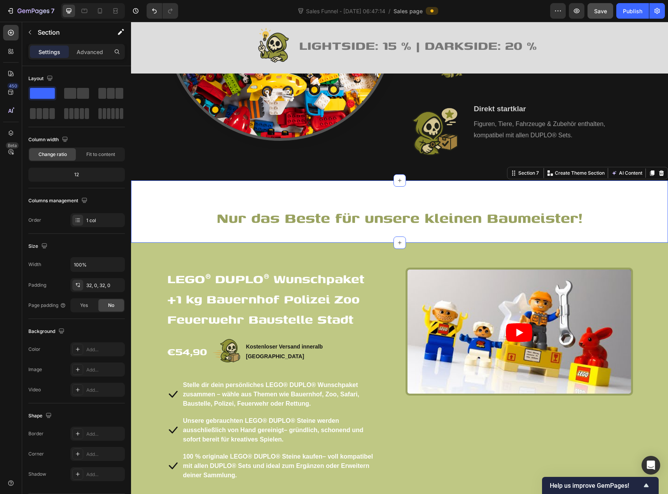
click at [203, 210] on div "Nur das Beste für unsere kleinen Baumeister! Heading Section 7 You can create r…" at bounding box center [399, 211] width 537 height 62
click at [97, 57] on div "Advanced" at bounding box center [89, 51] width 39 height 12
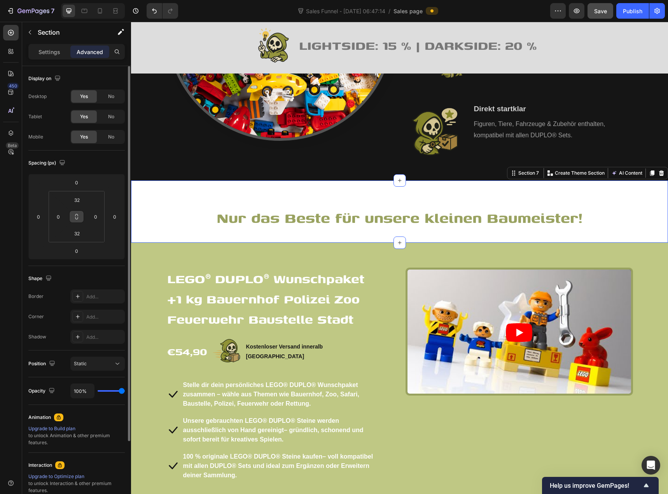
click at [74, 214] on icon at bounding box center [76, 216] width 6 height 6
click at [79, 199] on input "32" at bounding box center [77, 200] width 16 height 12
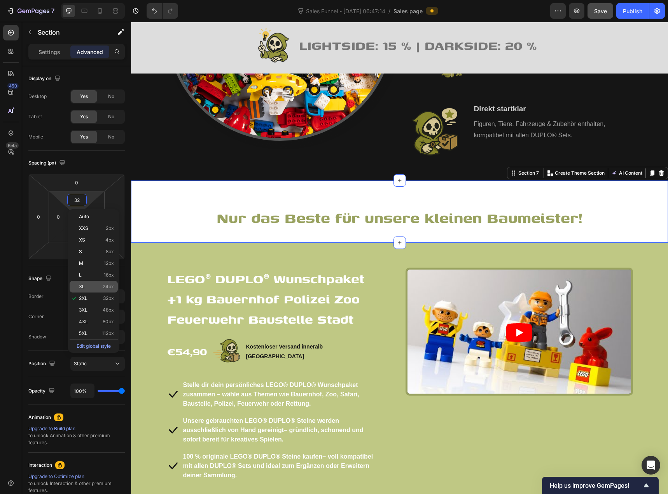
type input "2"
click at [93, 285] on p "XL 24px" at bounding box center [96, 286] width 35 height 5
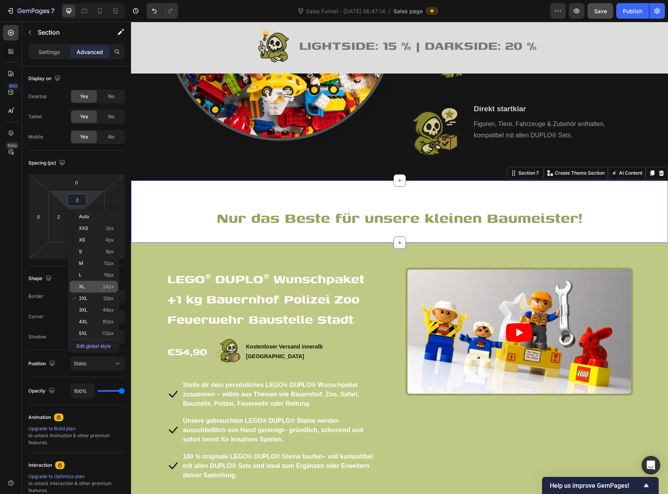
type input "24"
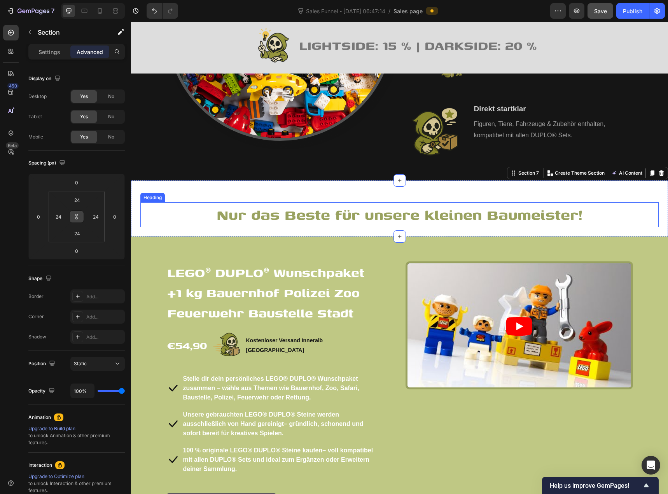
click at [161, 202] on div "Heading" at bounding box center [152, 197] width 24 height 9
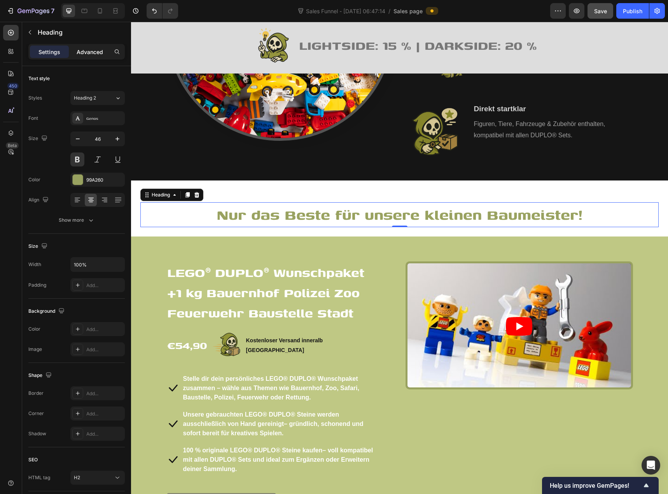
click at [87, 54] on p "Advanced" at bounding box center [90, 52] width 26 height 8
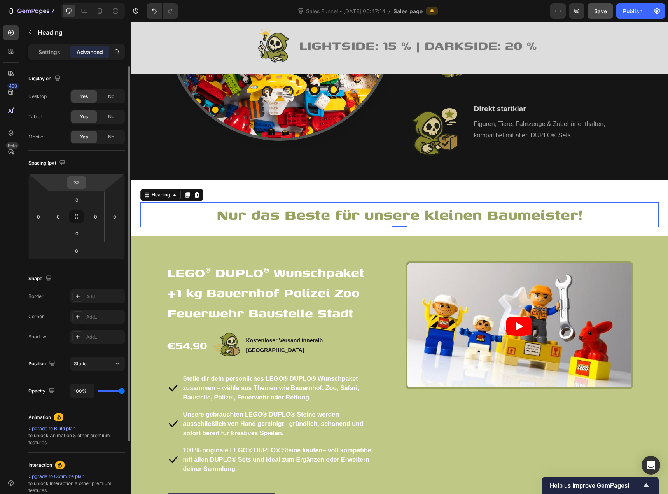
click at [80, 183] on input "32" at bounding box center [77, 182] width 16 height 12
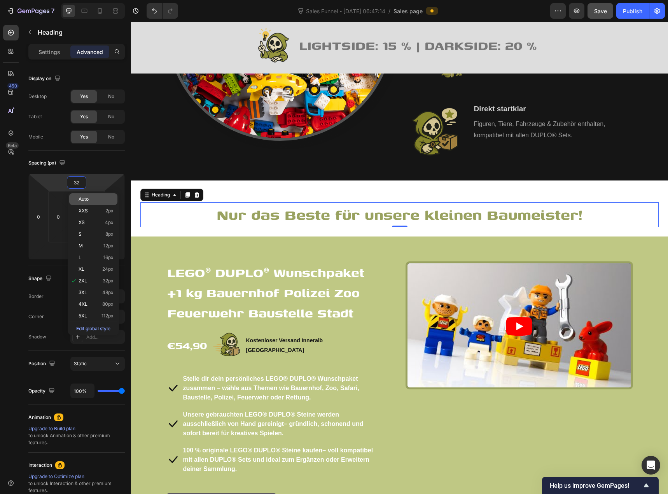
type input "2"
click at [87, 198] on span "Auto" at bounding box center [84, 198] width 10 height 5
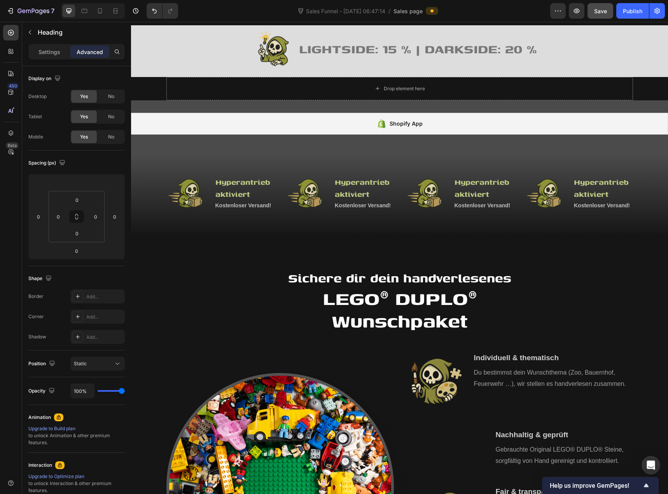
scroll to position [0, 0]
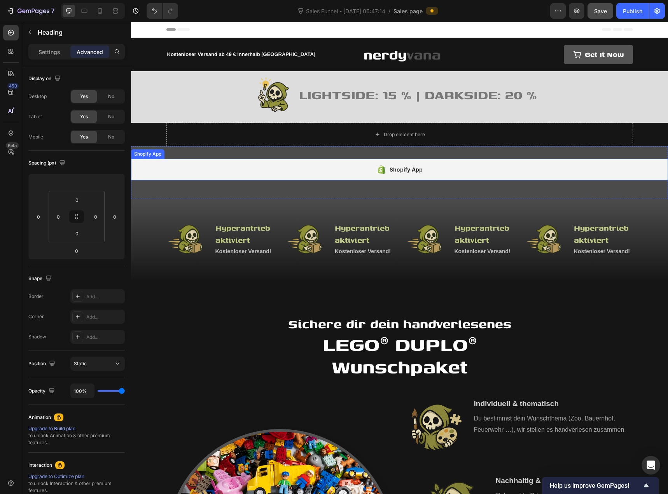
click at [268, 166] on div "Shopify App" at bounding box center [399, 170] width 537 height 22
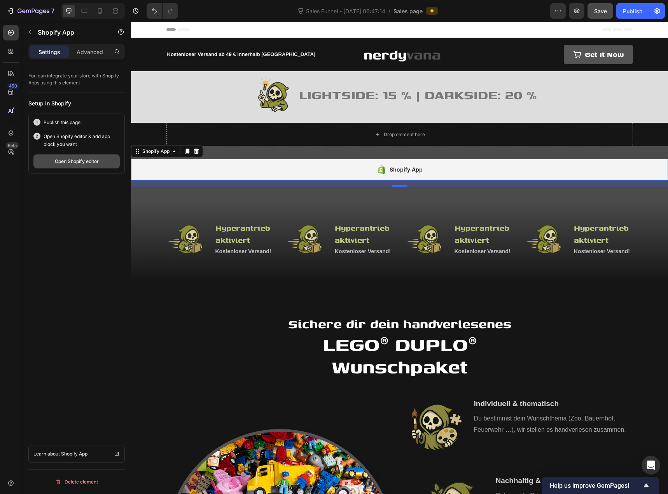
click at [81, 163] on div "Open Shopify editor" at bounding box center [77, 161] width 44 height 7
click at [631, 9] on div "Publish" at bounding box center [632, 11] width 19 height 8
